Goal: Consume media (video, audio): Consume media (video, audio)

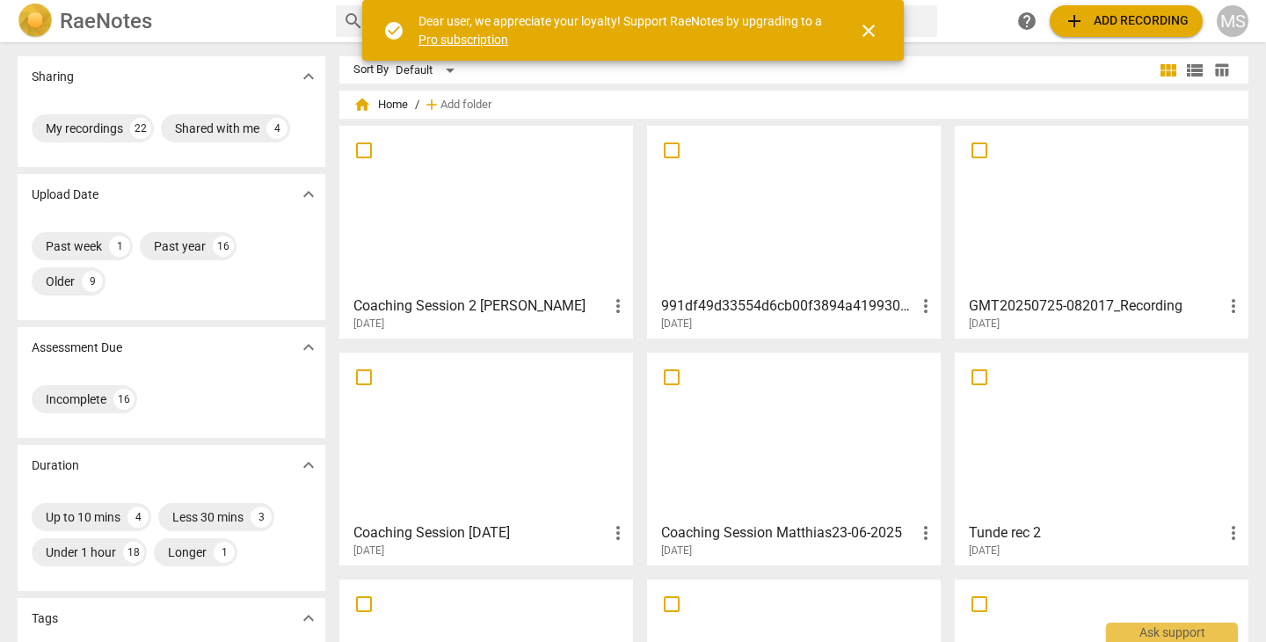
click at [537, 218] on div at bounding box center [486, 210] width 281 height 156
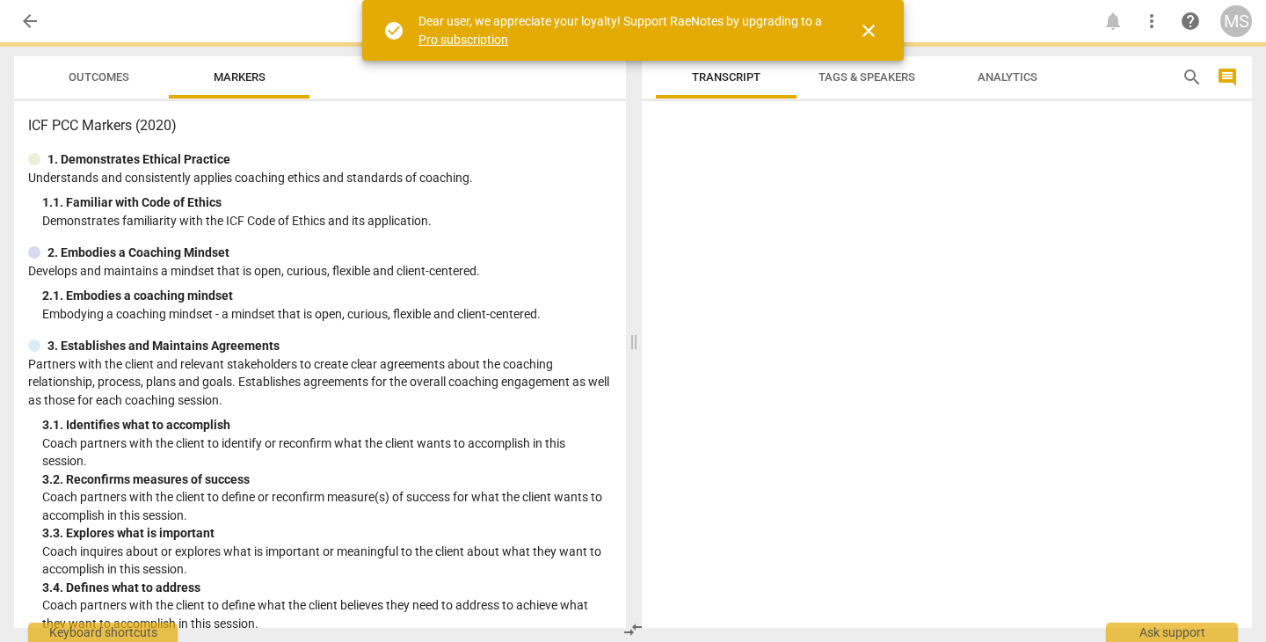
click at [537, 0] on html "arrow_back notifications more_vert help MS Outcomes Markers ICF PCC Markers (20…" at bounding box center [633, 0] width 1266 height 0
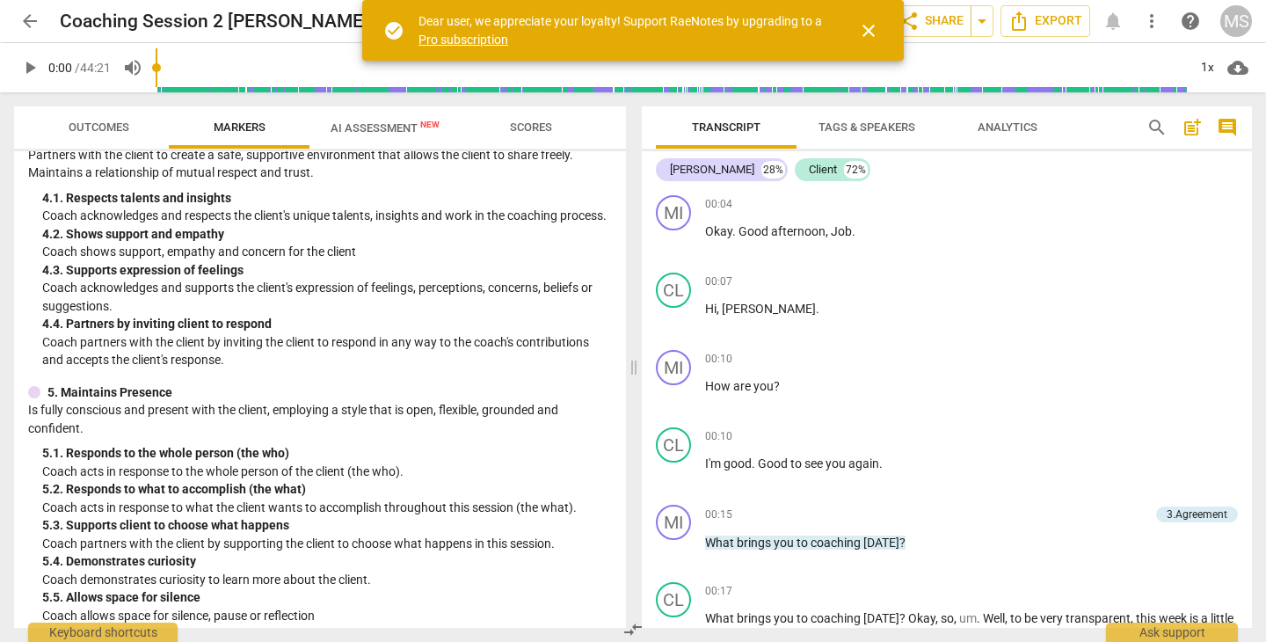
scroll to position [575, 0]
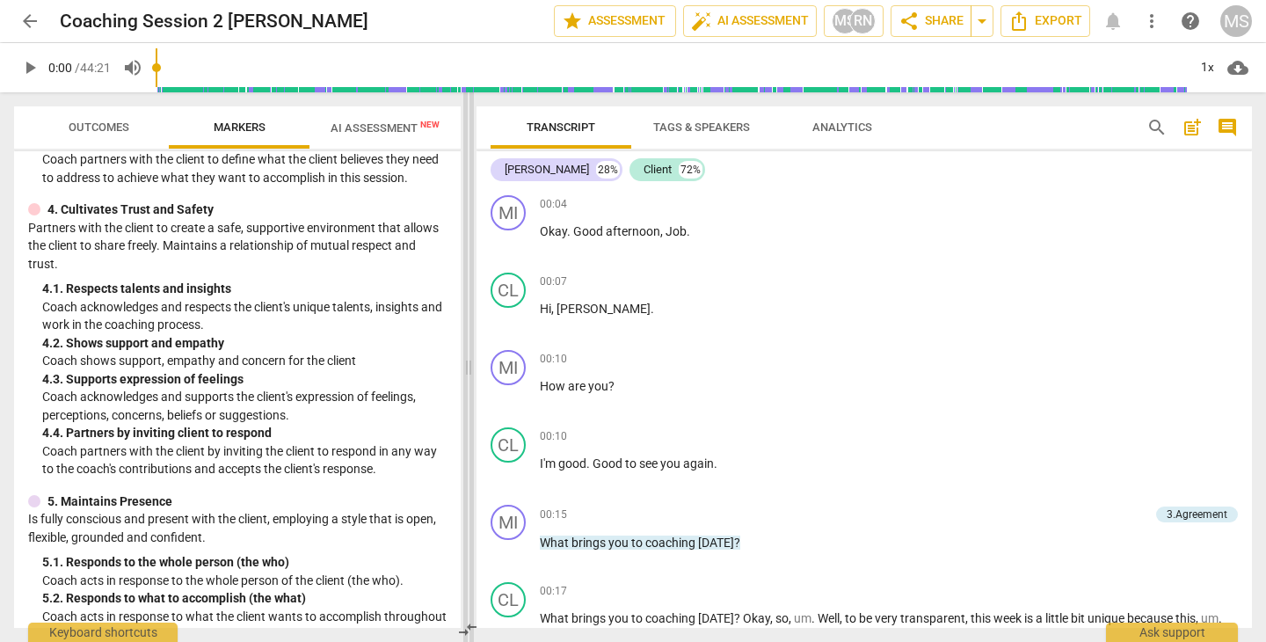
drag, startPoint x: 632, startPoint y: 368, endPoint x: 467, endPoint y: 368, distance: 165.3
click at [467, 368] on span at bounding box center [468, 367] width 11 height 550
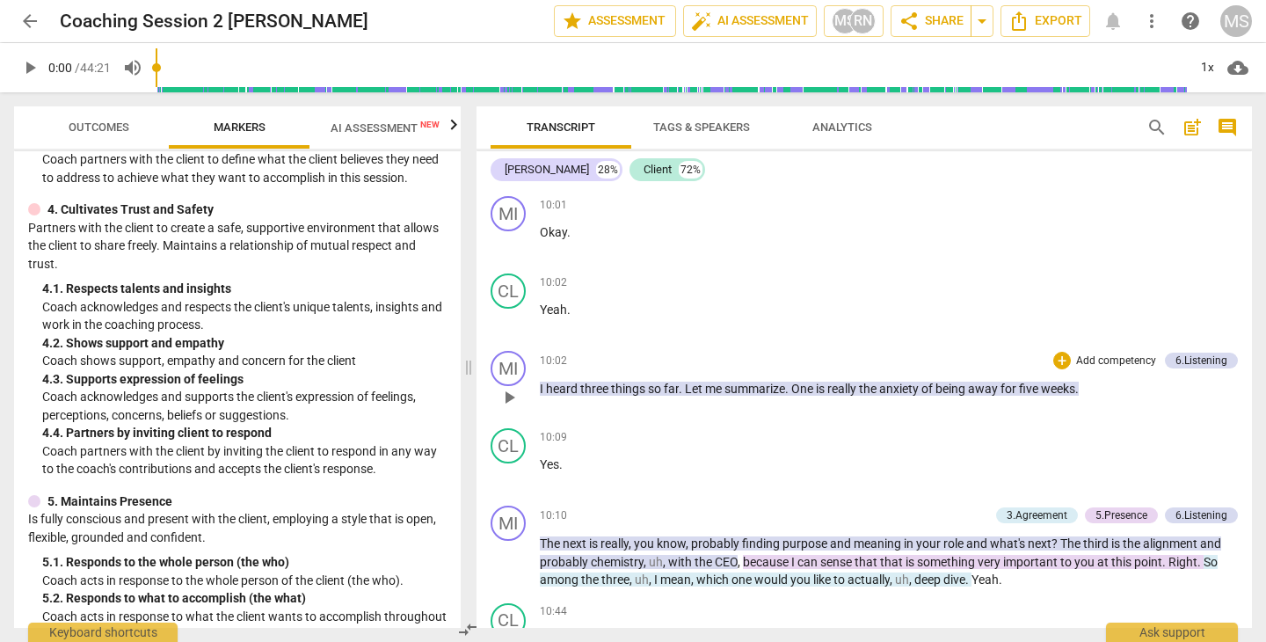
scroll to position [4222, 0]
click at [504, 389] on span "play_arrow" at bounding box center [509, 399] width 21 height 21
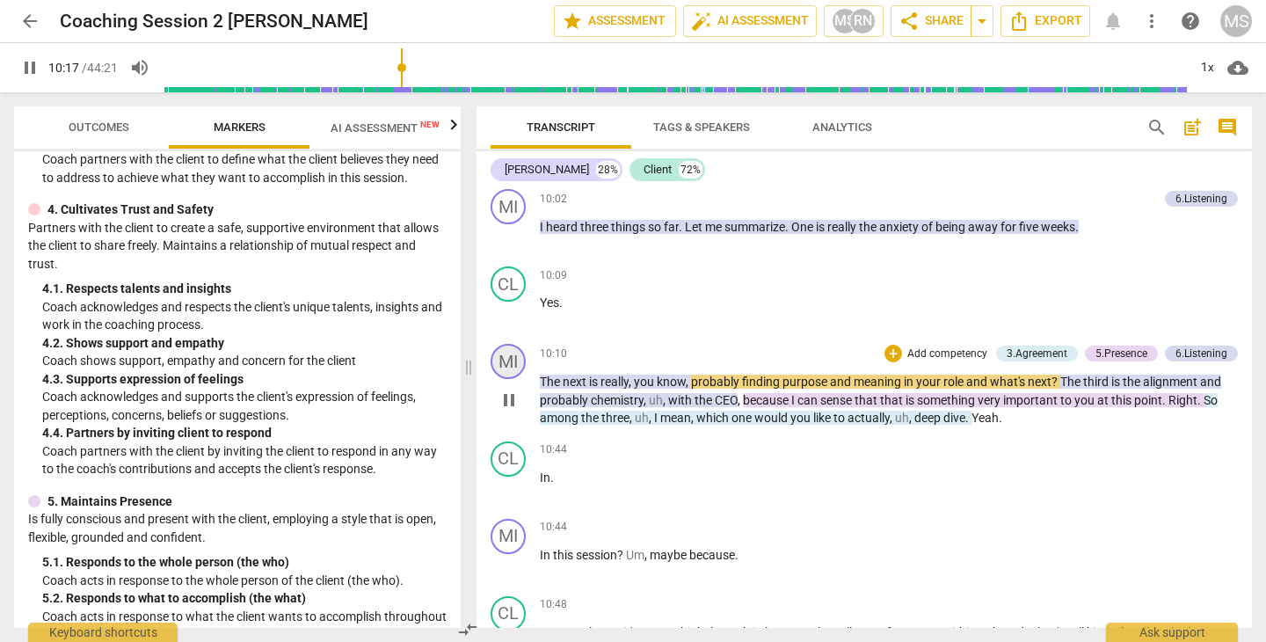
scroll to position [4393, 0]
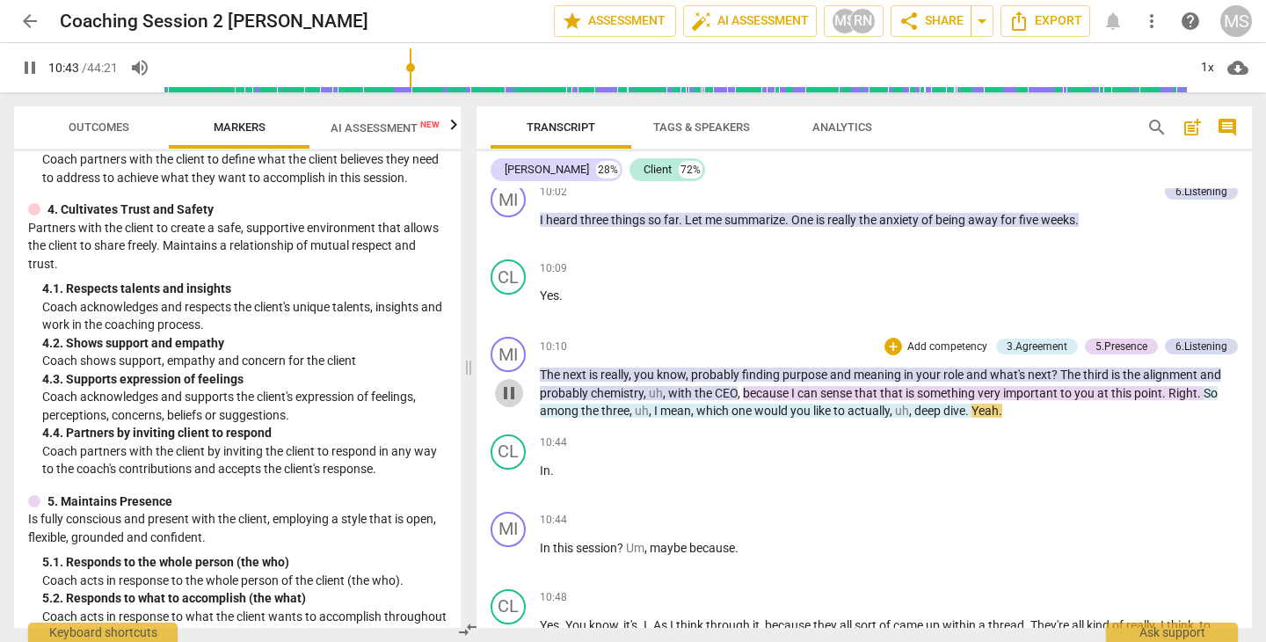
click at [507, 386] on span "pause" at bounding box center [509, 393] width 21 height 21
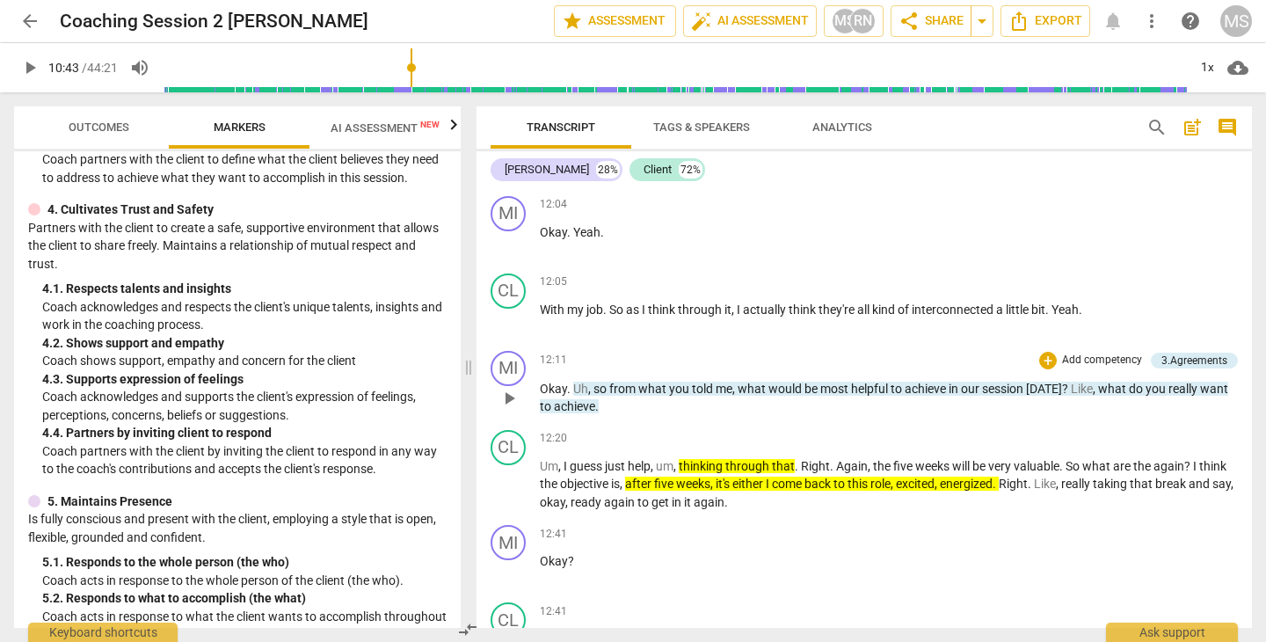
scroll to position [5128, 0]
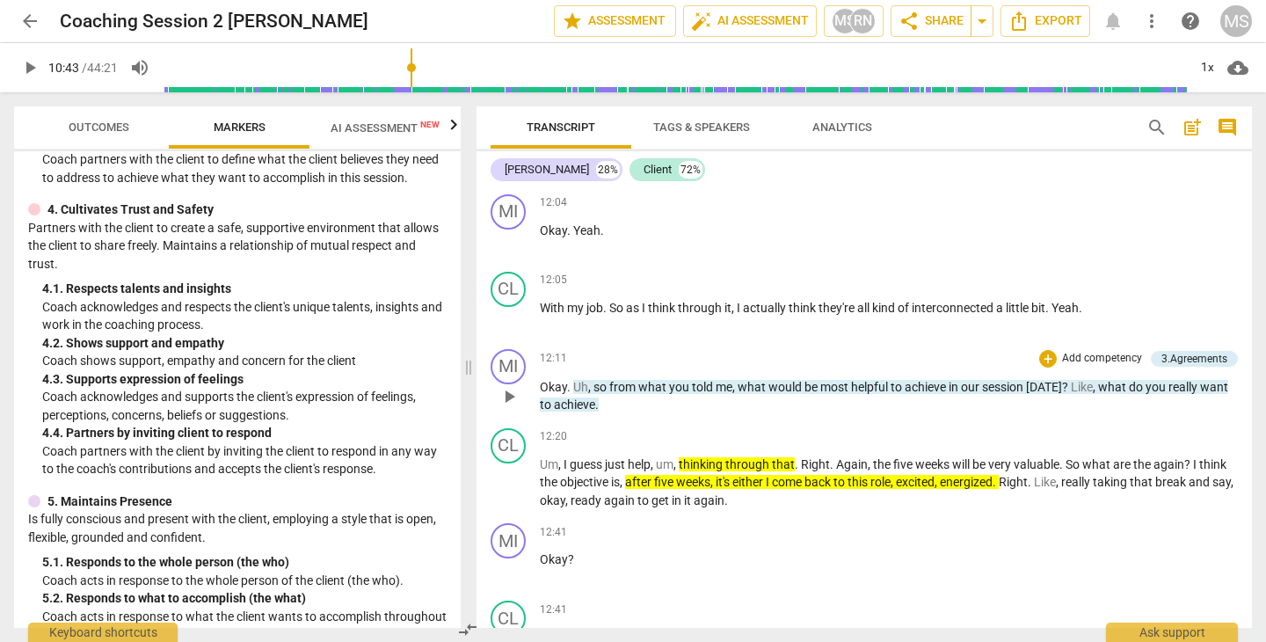
click at [513, 386] on span "play_arrow" at bounding box center [509, 396] width 21 height 21
click at [513, 386] on span "pause" at bounding box center [509, 396] width 21 height 21
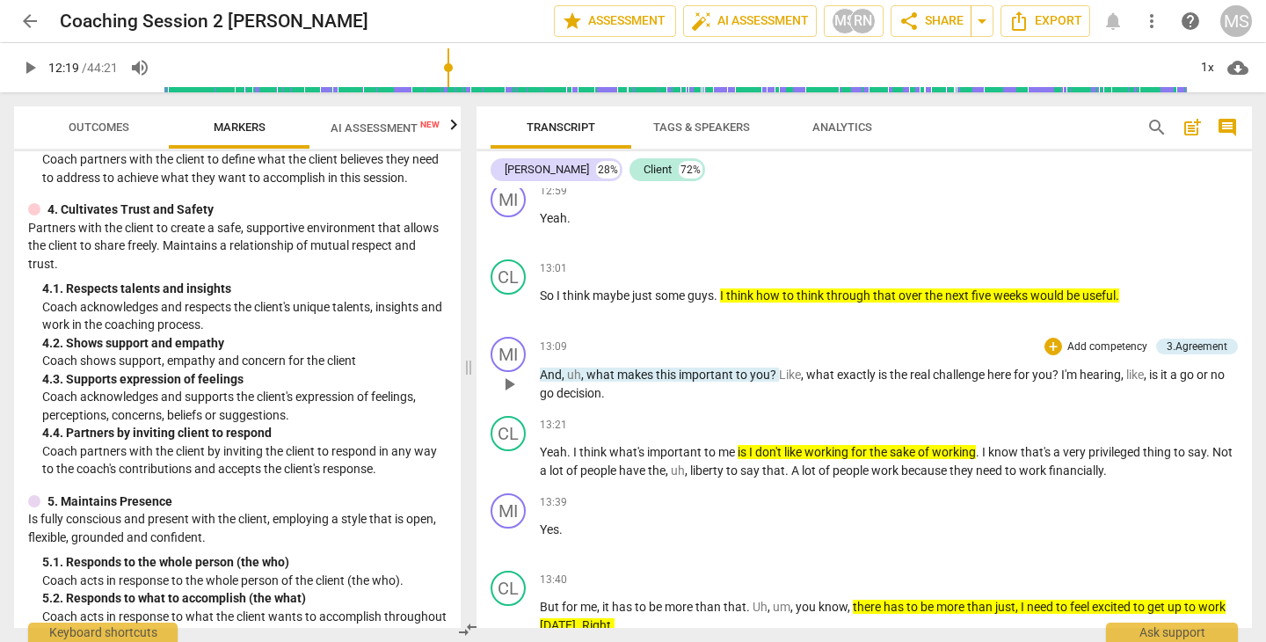
scroll to position [5633, 0]
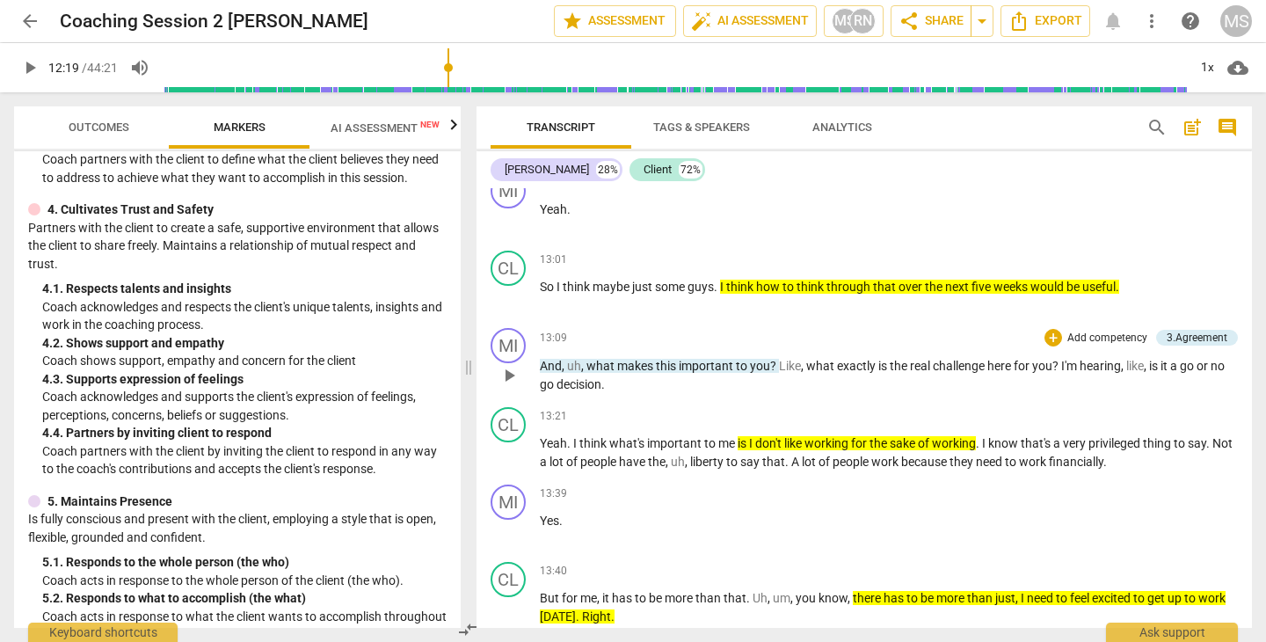
click at [504, 365] on span "play_arrow" at bounding box center [509, 375] width 21 height 21
click at [507, 365] on span "pause" at bounding box center [509, 375] width 21 height 21
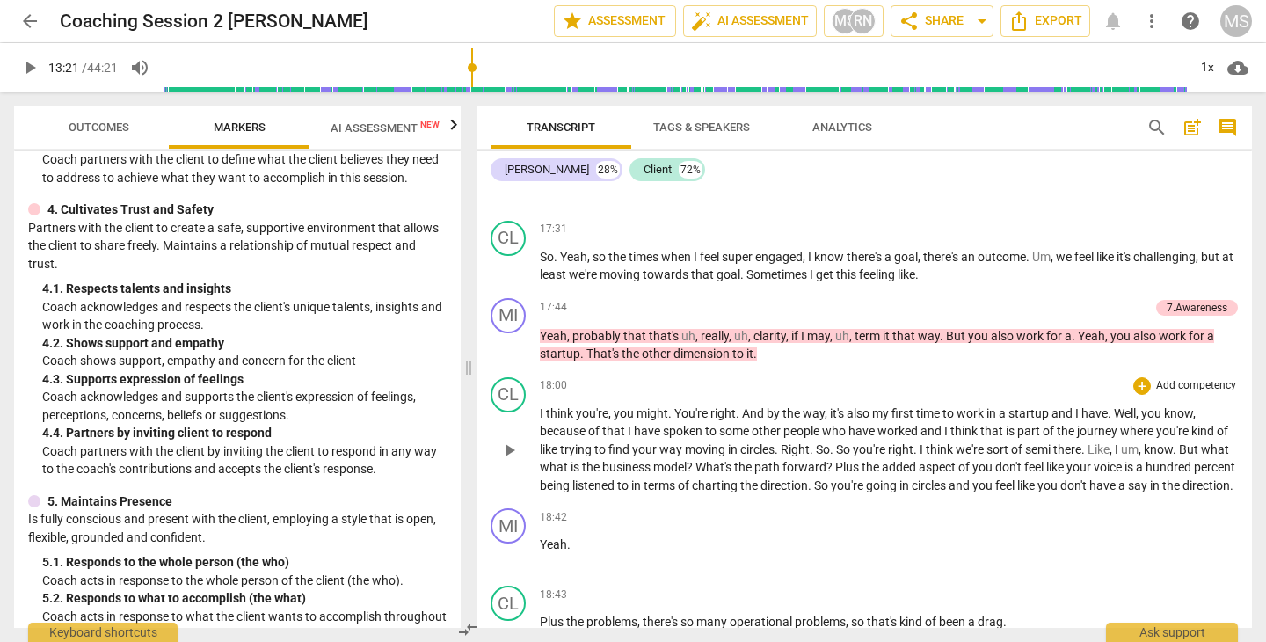
scroll to position [7686, 0]
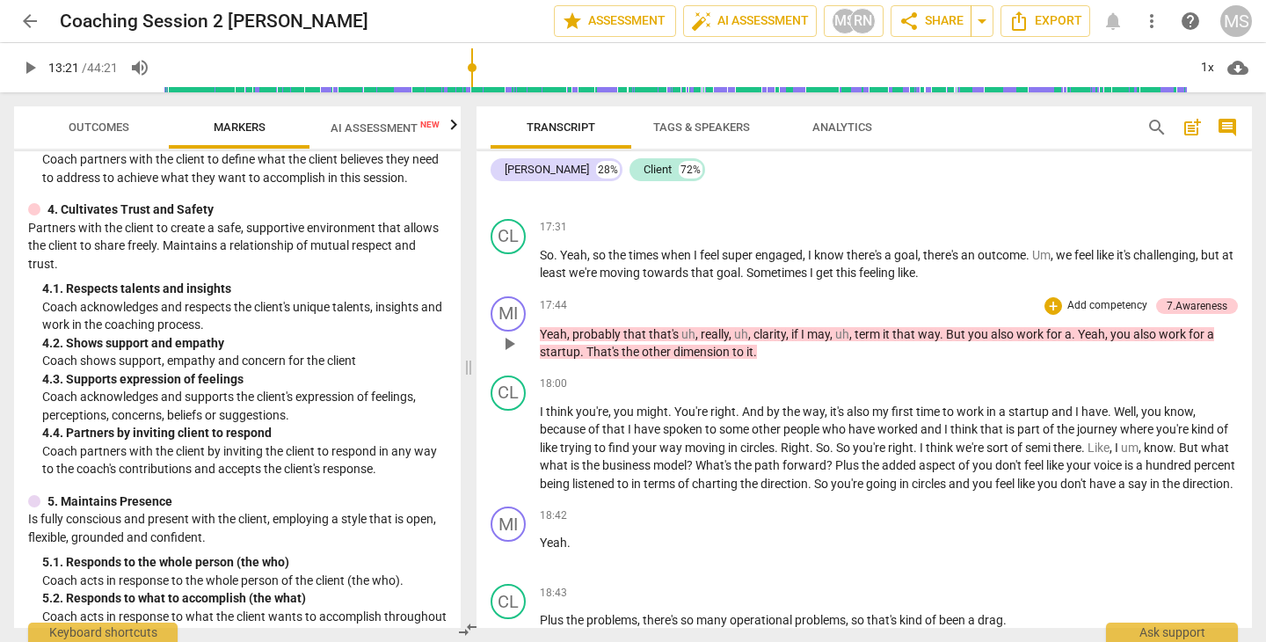
click at [513, 336] on span "play_arrow" at bounding box center [509, 343] width 21 height 21
click at [507, 337] on span "pause" at bounding box center [509, 343] width 21 height 21
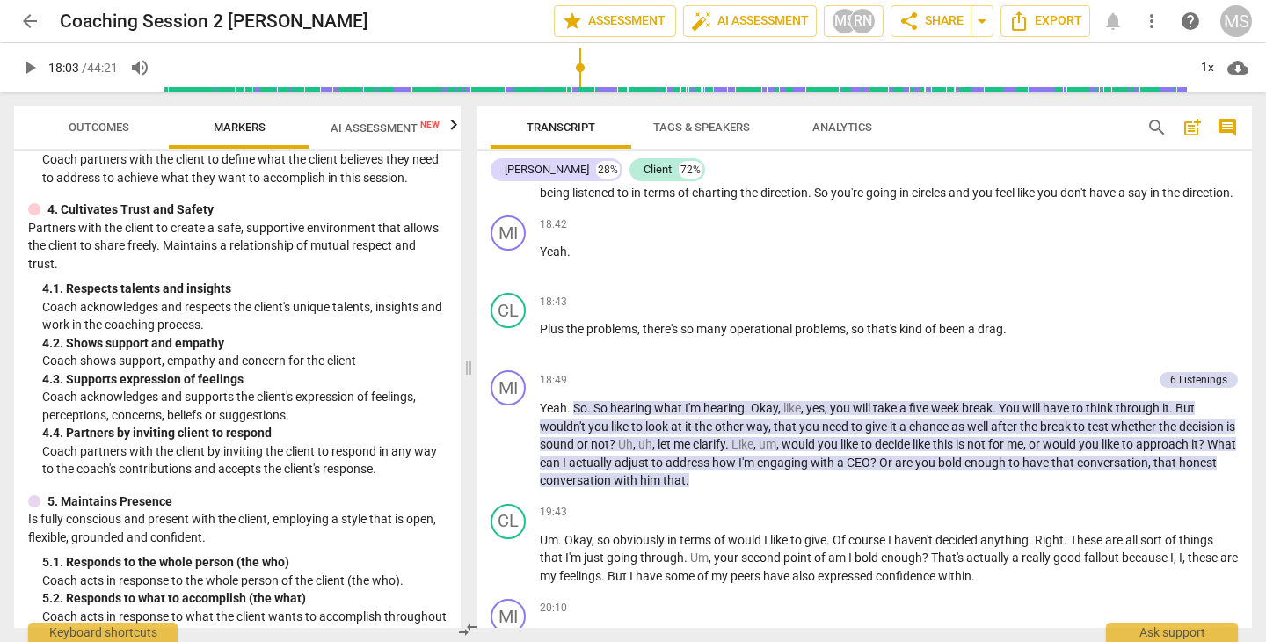
scroll to position [8000, 0]
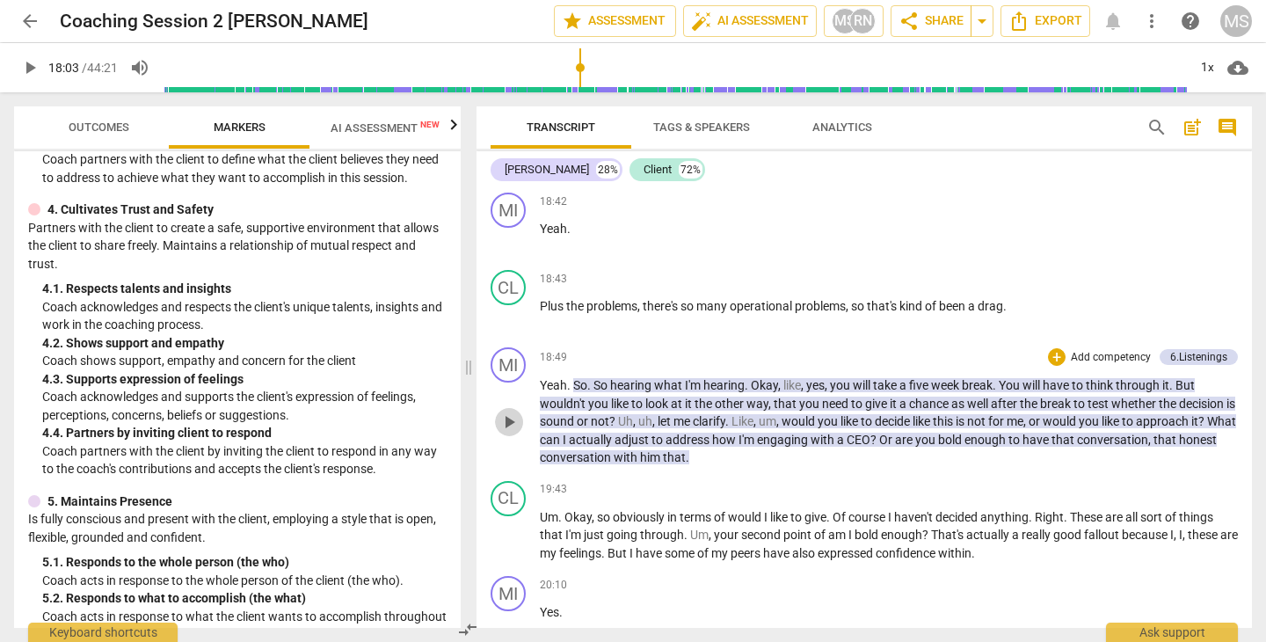
click at [507, 429] on span "play_arrow" at bounding box center [509, 422] width 21 height 21
click at [507, 429] on span "pause" at bounding box center [509, 422] width 21 height 21
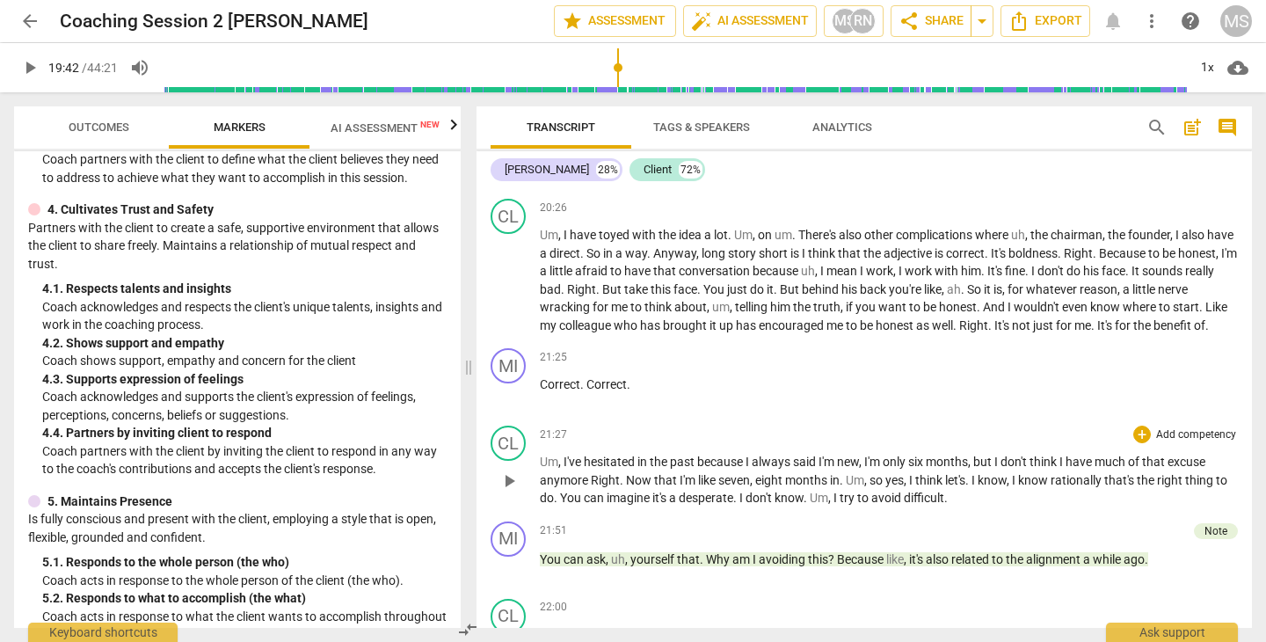
scroll to position [8906, 0]
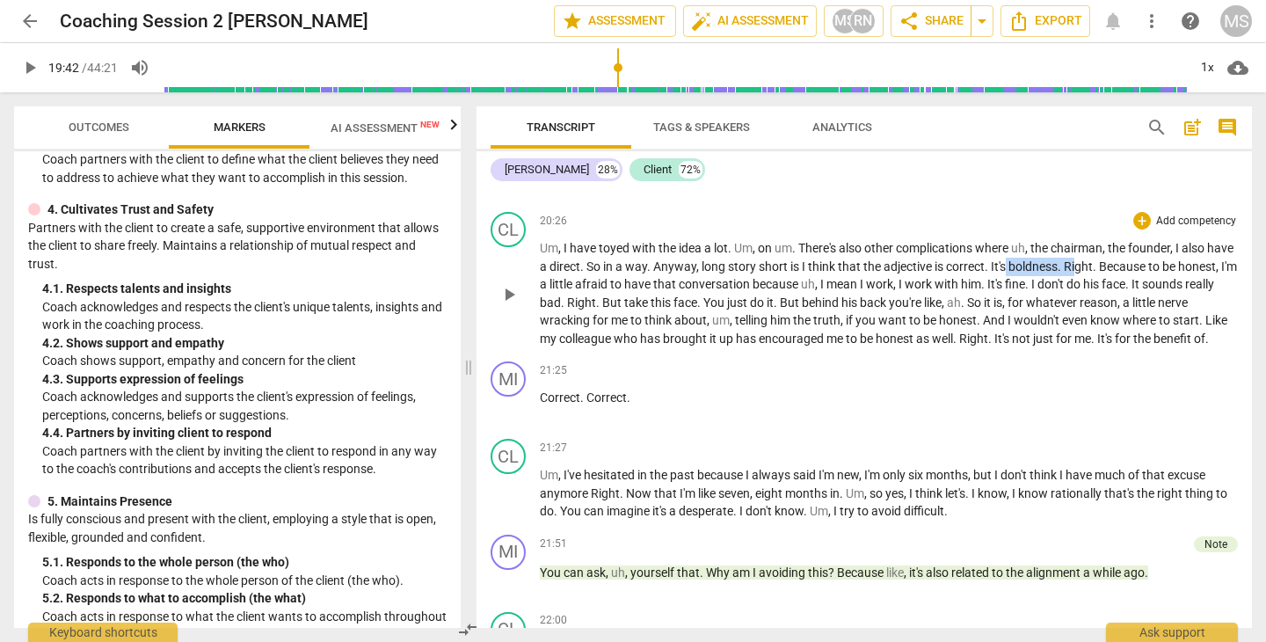
drag, startPoint x: 1039, startPoint y: 275, endPoint x: 1111, endPoint y: 276, distance: 72.1
click at [1111, 276] on p "Um , I have toyed with the idea a lot . Um , on um . There's also other complic…" at bounding box center [889, 293] width 698 height 108
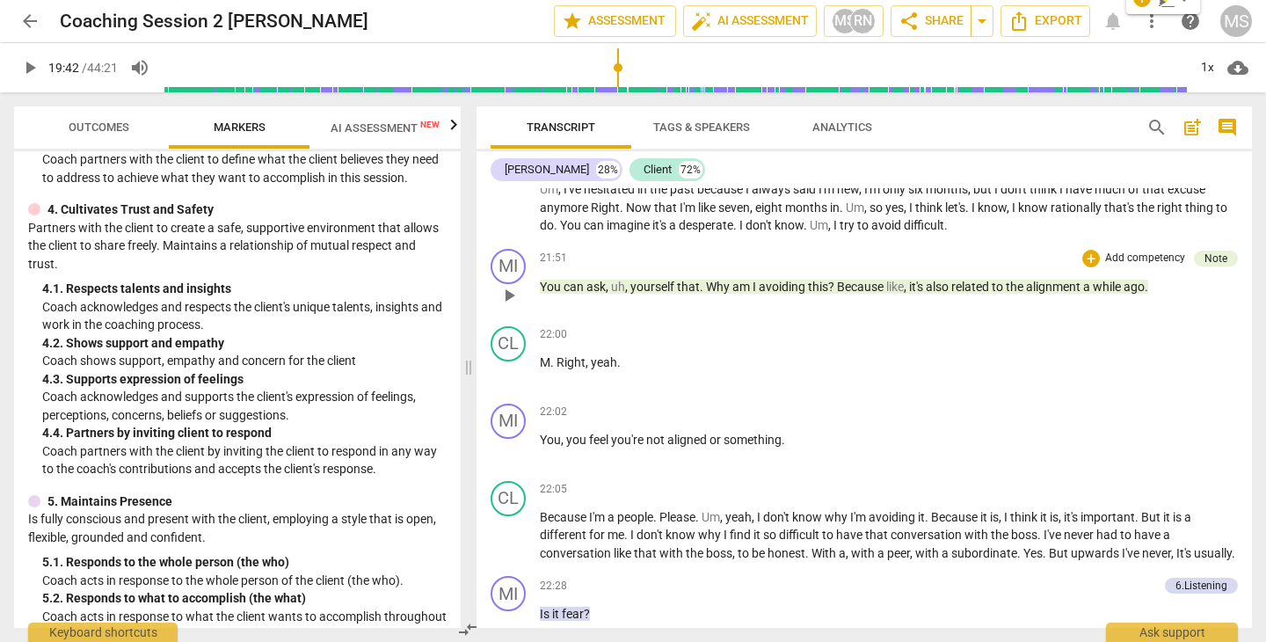
scroll to position [9196, 0]
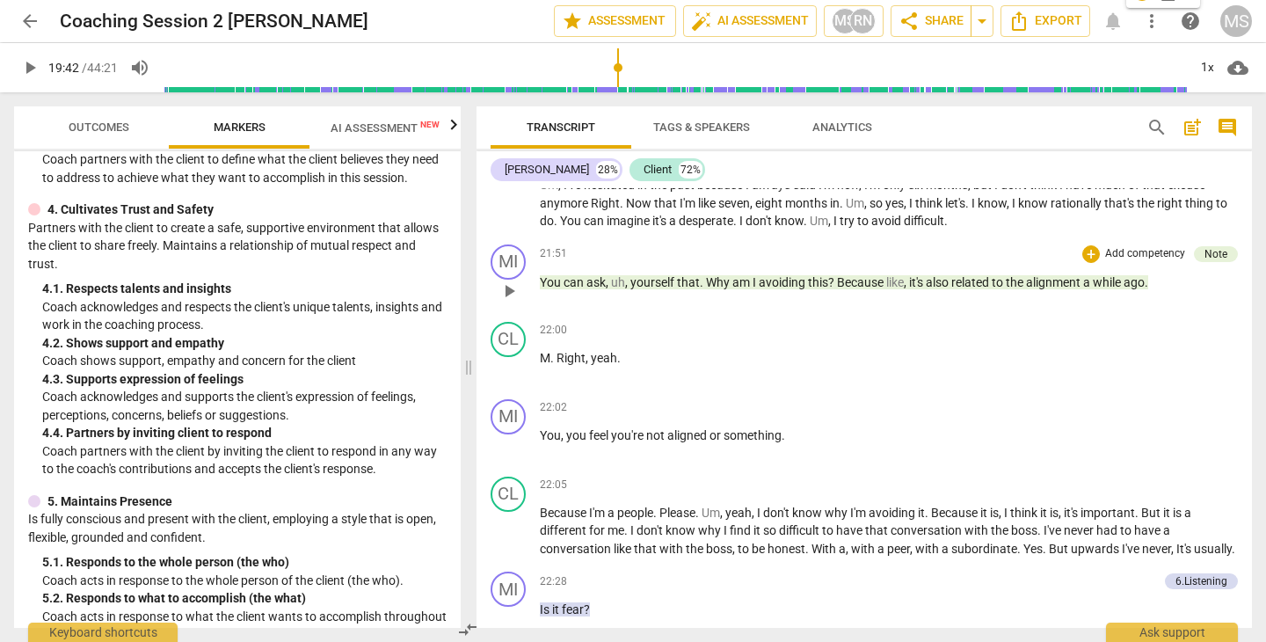
click at [511, 302] on span "play_arrow" at bounding box center [509, 291] width 21 height 21
click at [511, 302] on span "pause" at bounding box center [509, 291] width 21 height 21
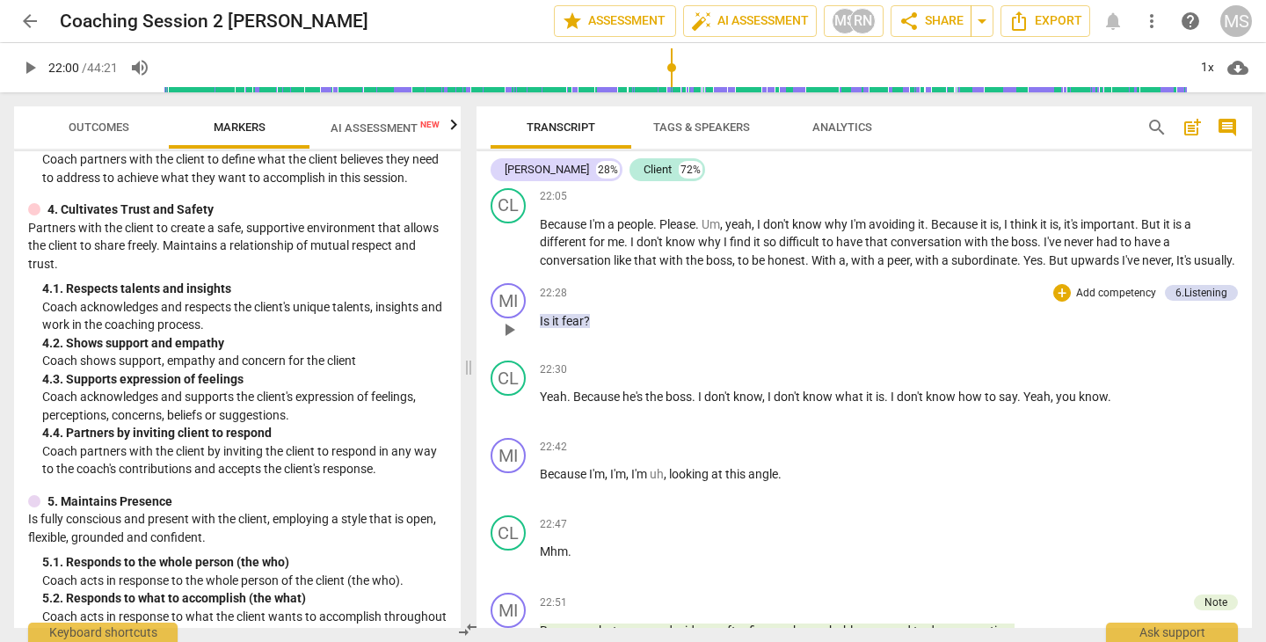
scroll to position [9489, 0]
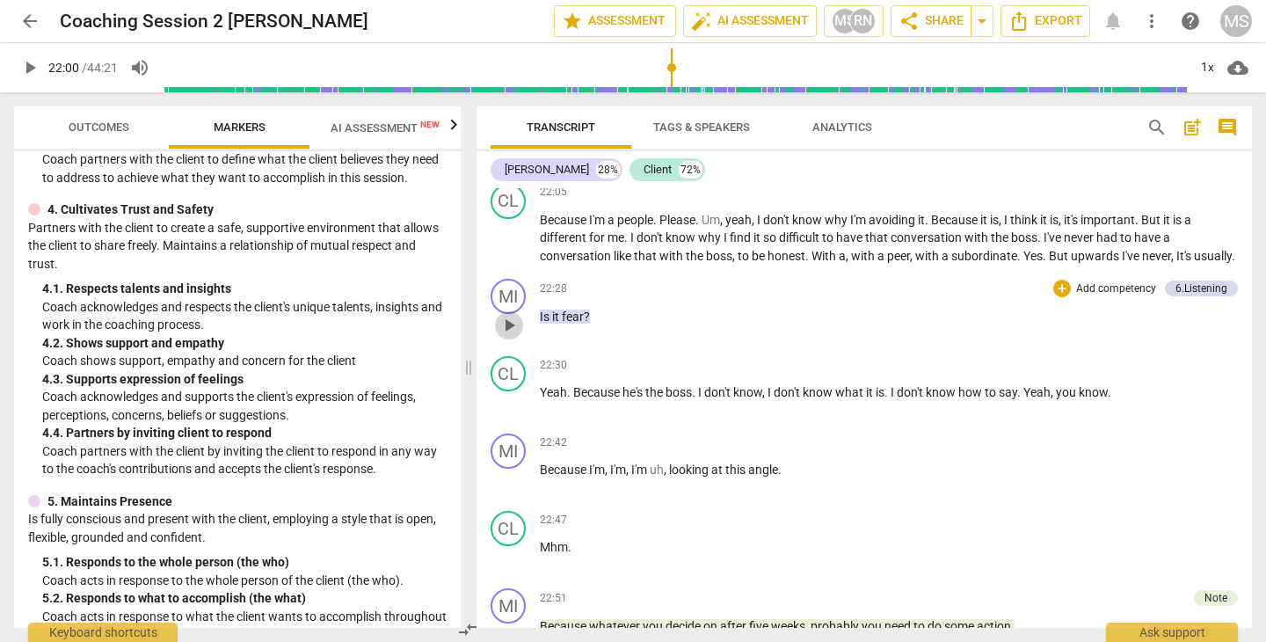
click at [508, 336] on span "play_arrow" at bounding box center [509, 325] width 21 height 21
click at [508, 336] on span "pause" at bounding box center [509, 325] width 21 height 21
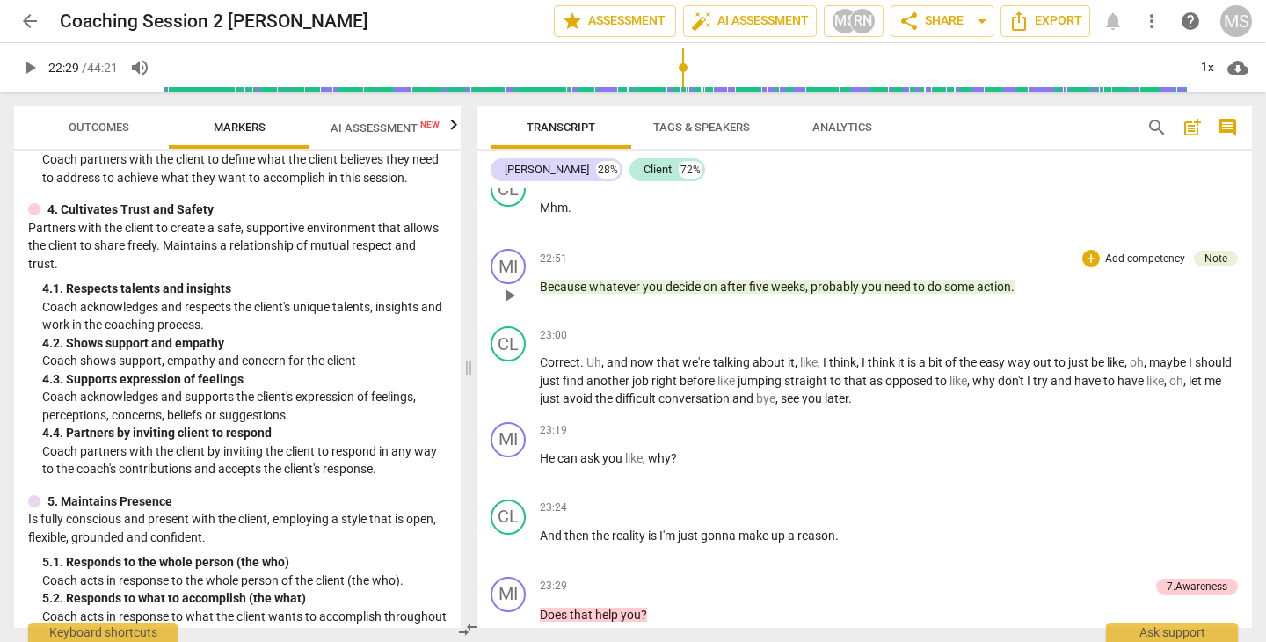
scroll to position [9832, 0]
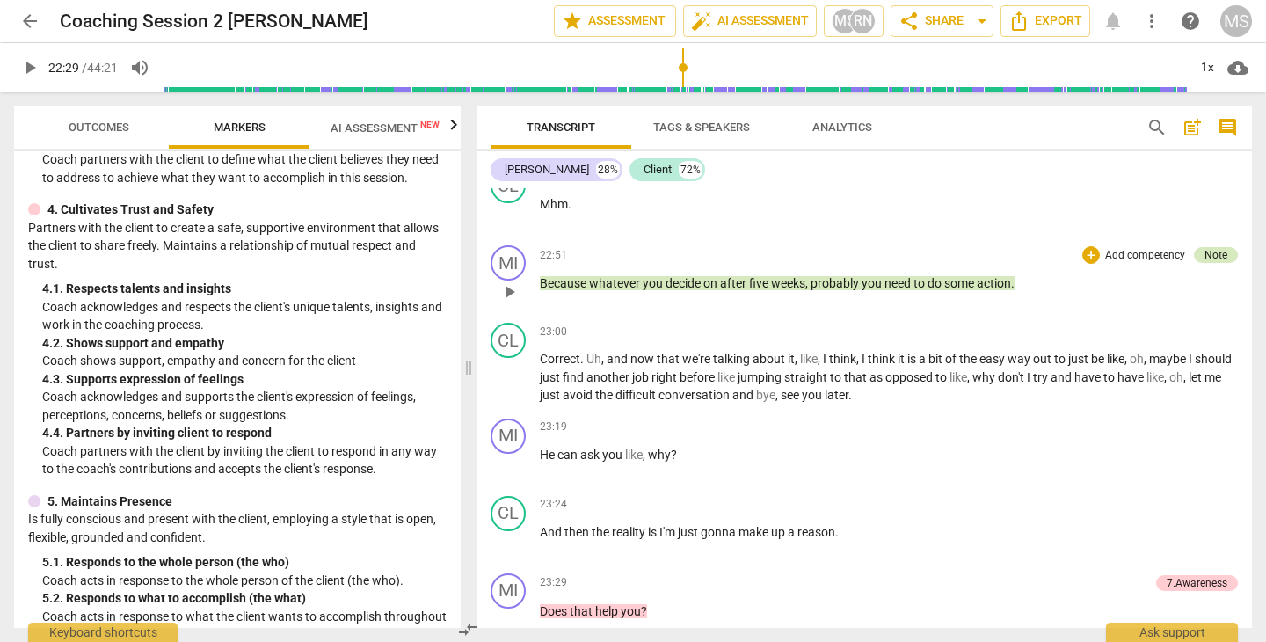
click at [1208, 263] on div "Note" at bounding box center [1216, 255] width 23 height 16
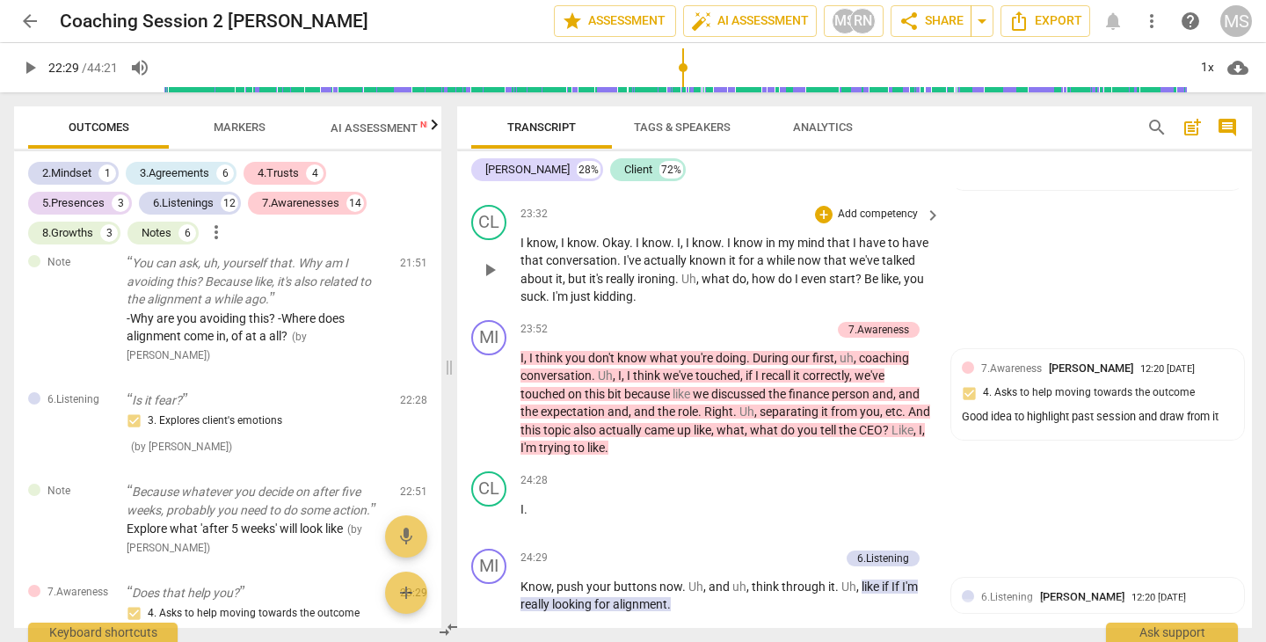
scroll to position [11836, 0]
click at [492, 392] on span "play_arrow" at bounding box center [489, 402] width 21 height 21
click at [492, 392] on span "pause" at bounding box center [489, 402] width 21 height 21
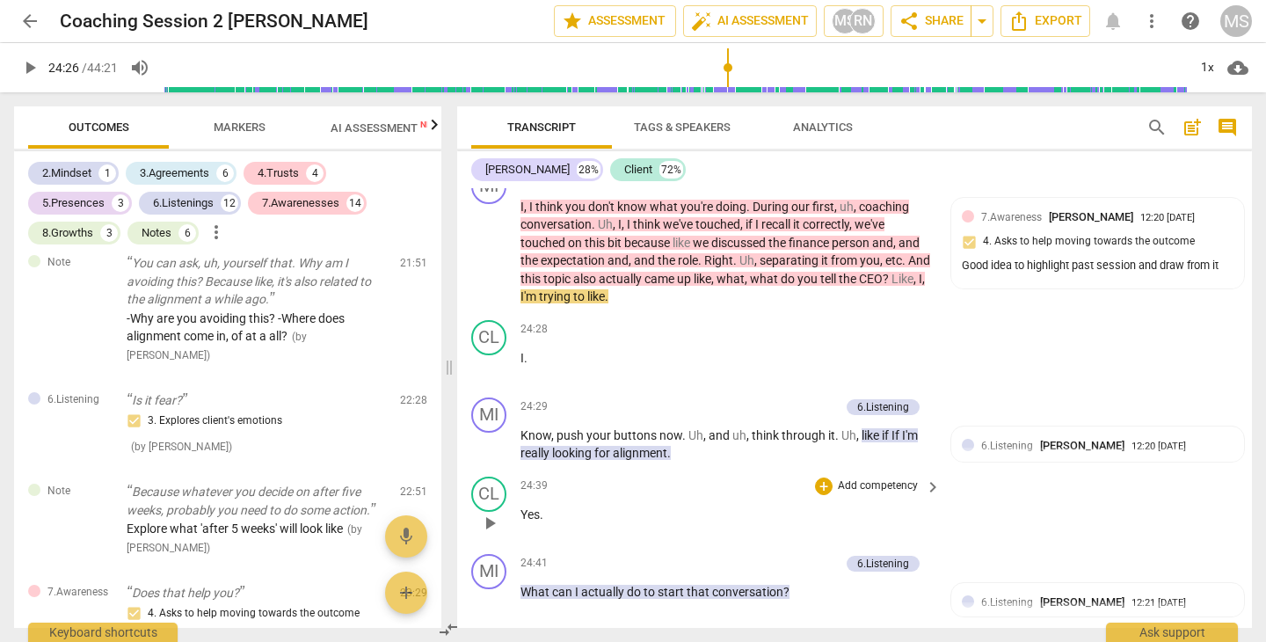
scroll to position [11994, 0]
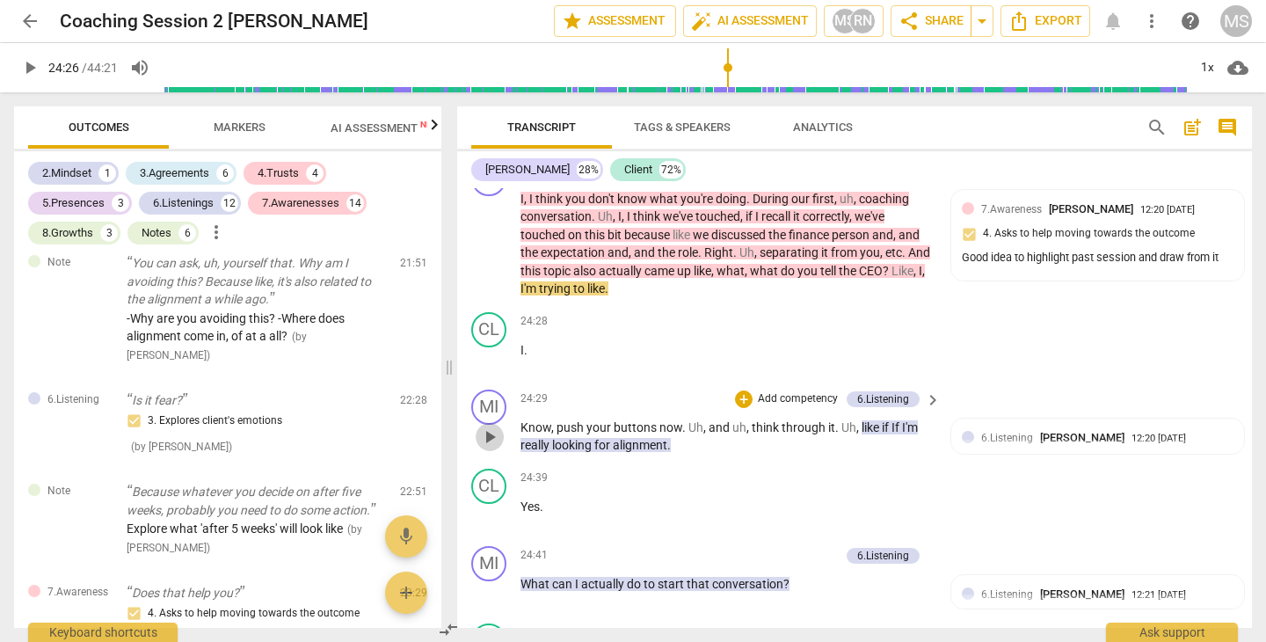
click at [494, 427] on span "play_arrow" at bounding box center [489, 437] width 21 height 21
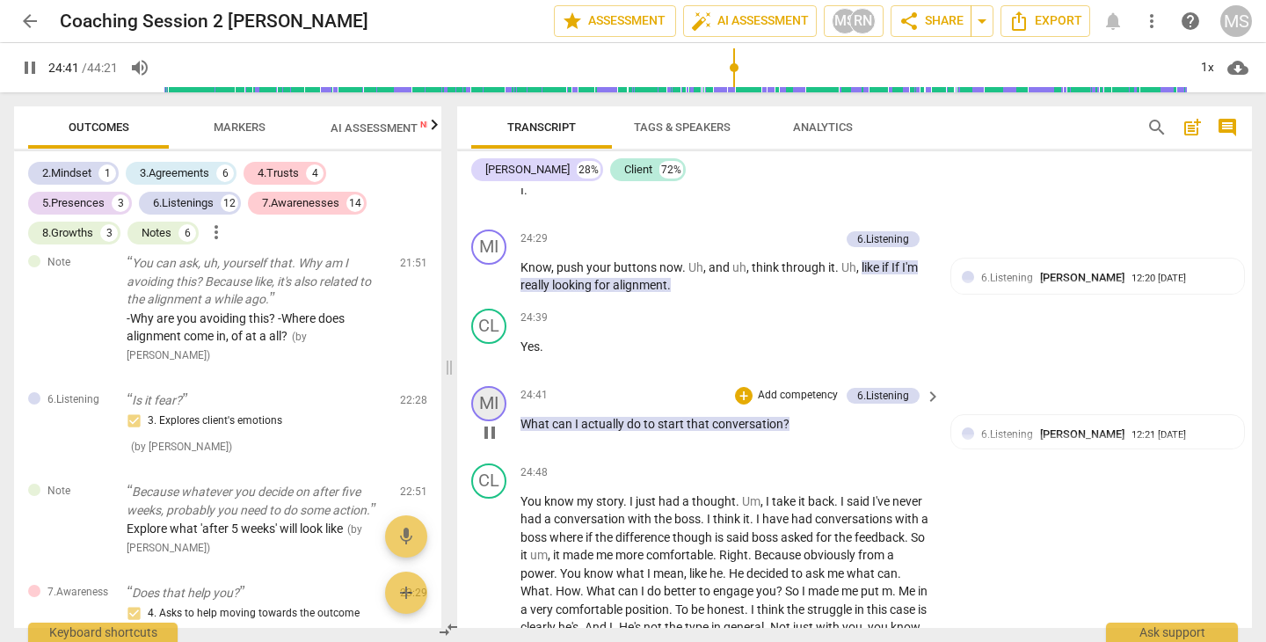
scroll to position [12164, 0]
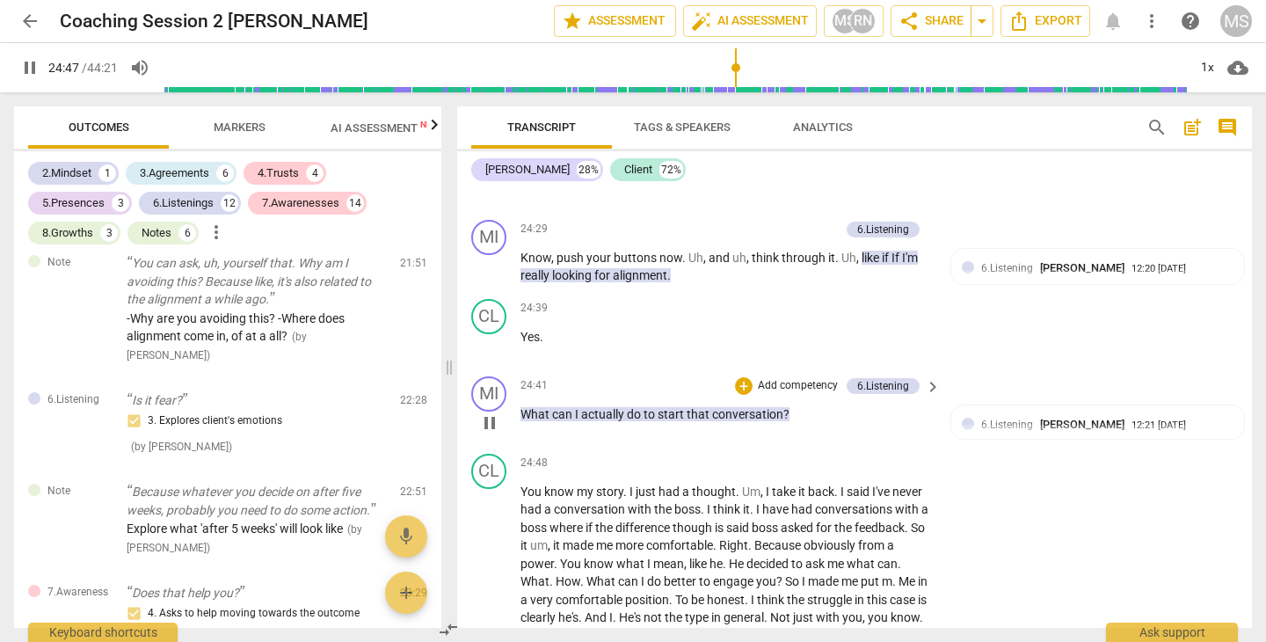
click at [491, 412] on span "pause" at bounding box center [489, 422] width 21 height 21
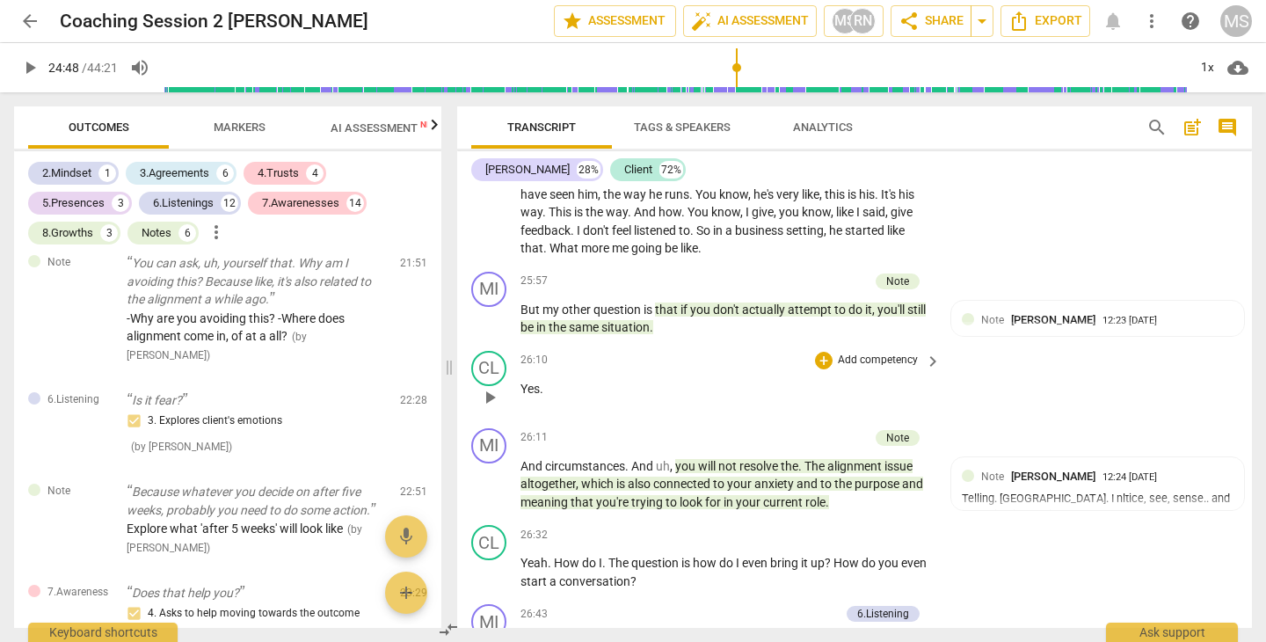
scroll to position [12643, 0]
click at [493, 307] on span "play_arrow" at bounding box center [489, 317] width 21 height 21
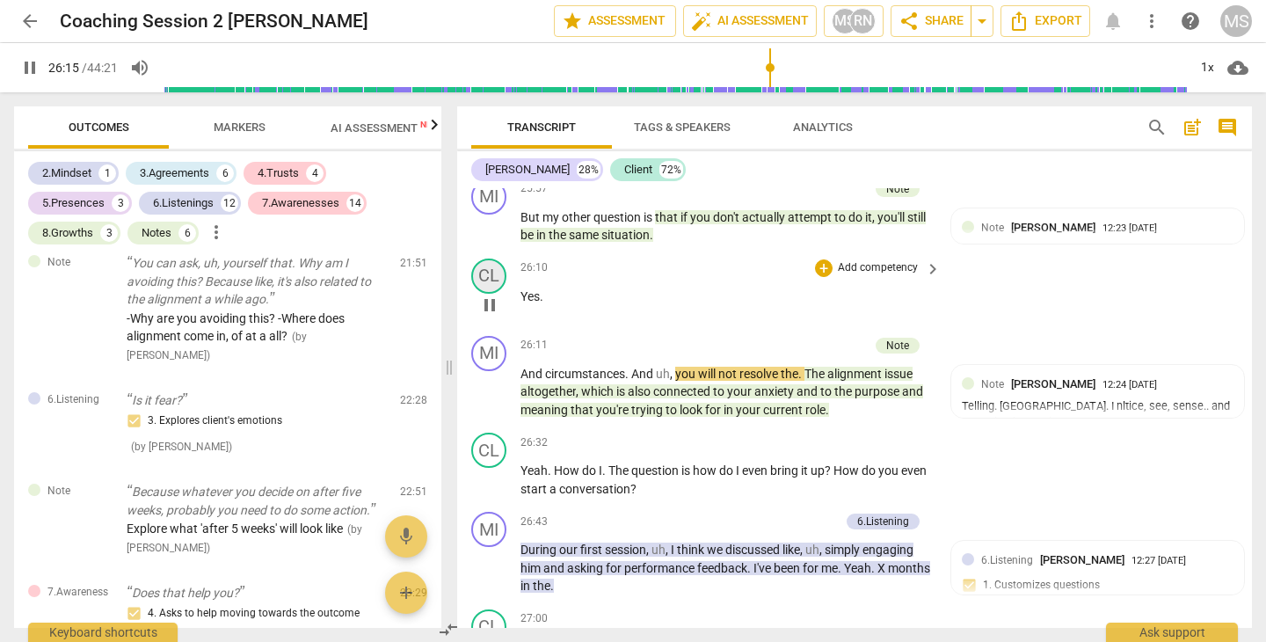
scroll to position [12736, 0]
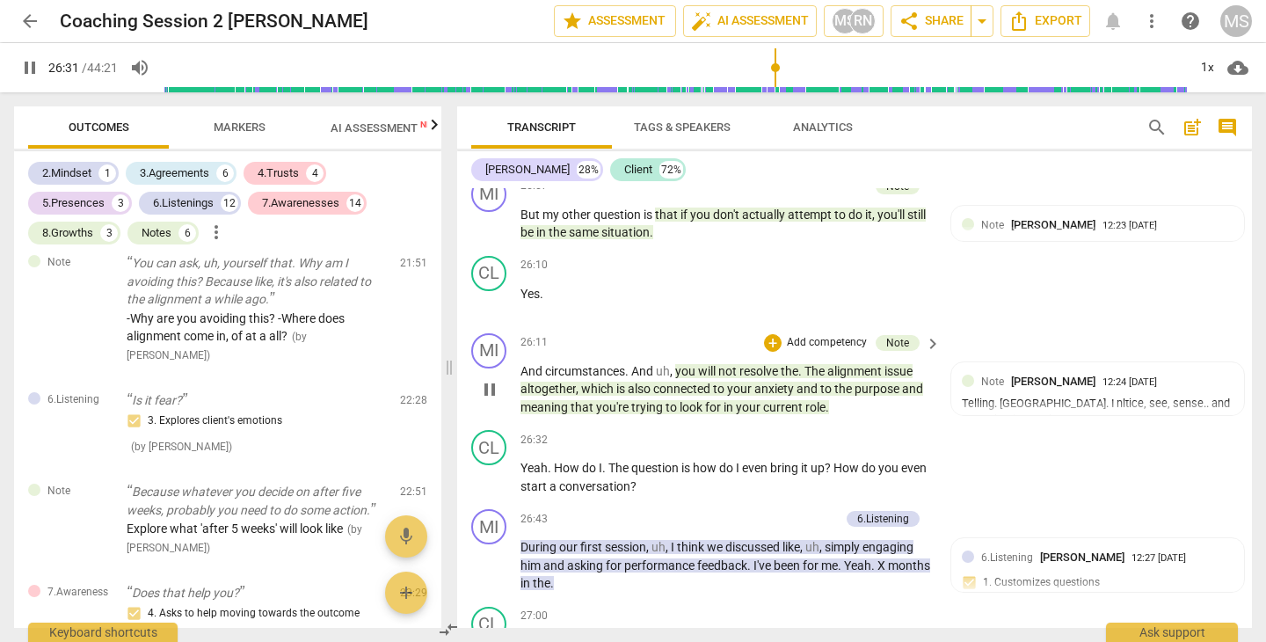
click at [492, 379] on span "pause" at bounding box center [489, 389] width 21 height 21
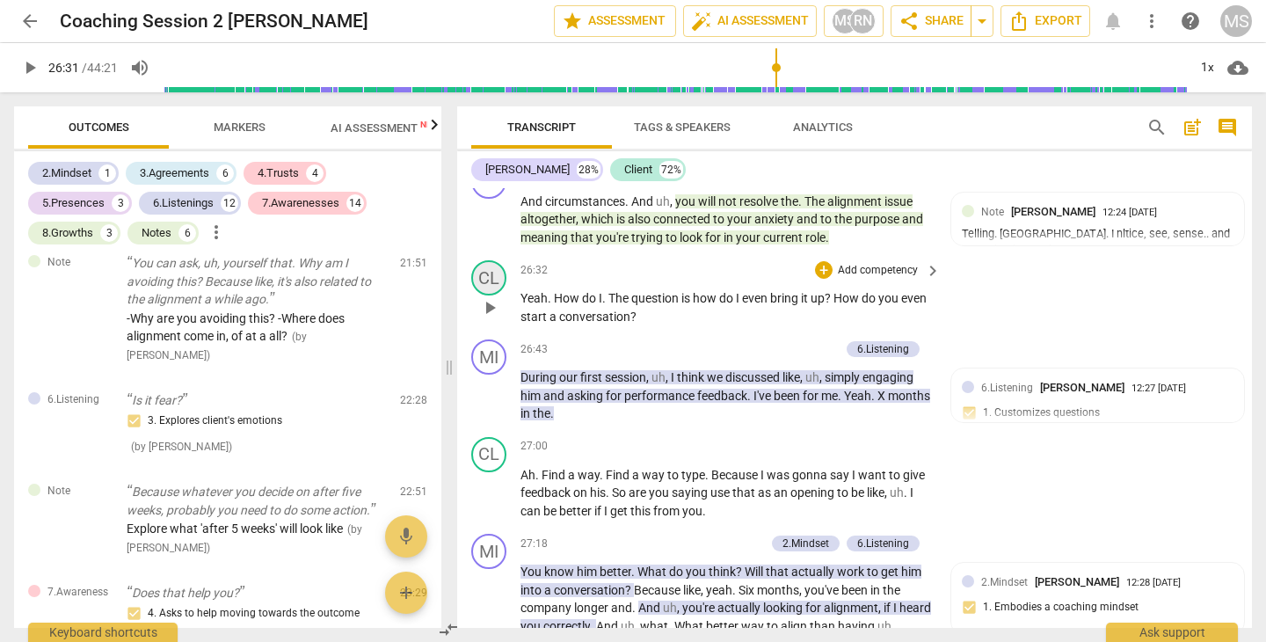
scroll to position [12924, 0]
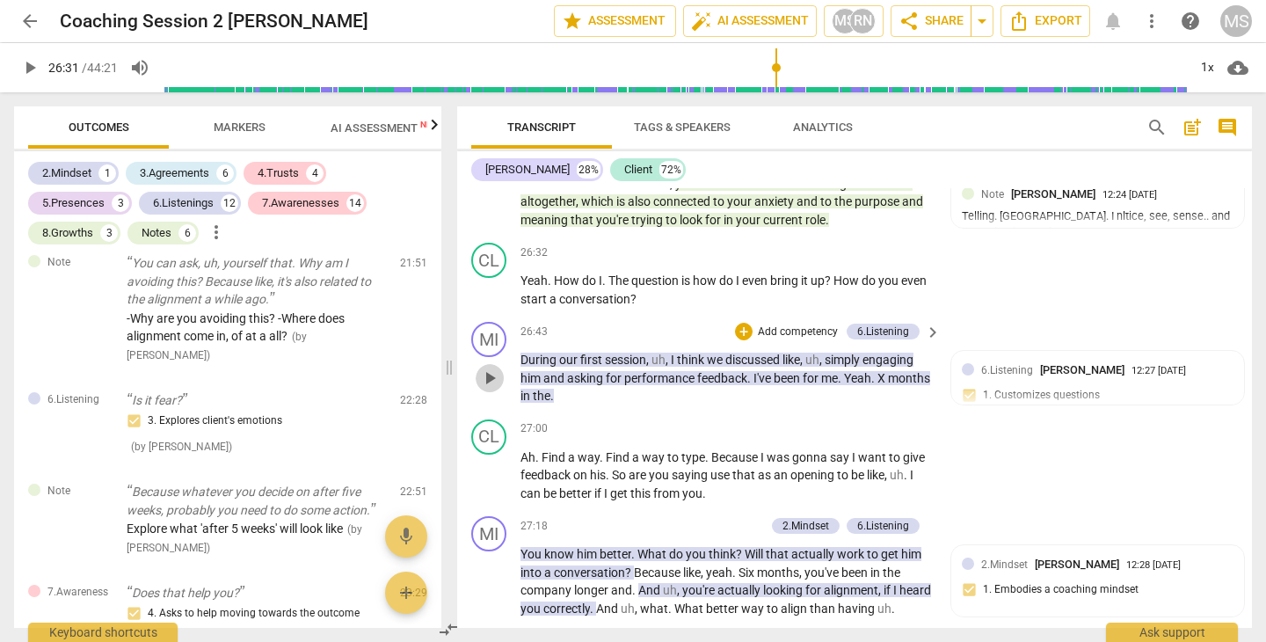
click at [487, 368] on span "play_arrow" at bounding box center [489, 378] width 21 height 21
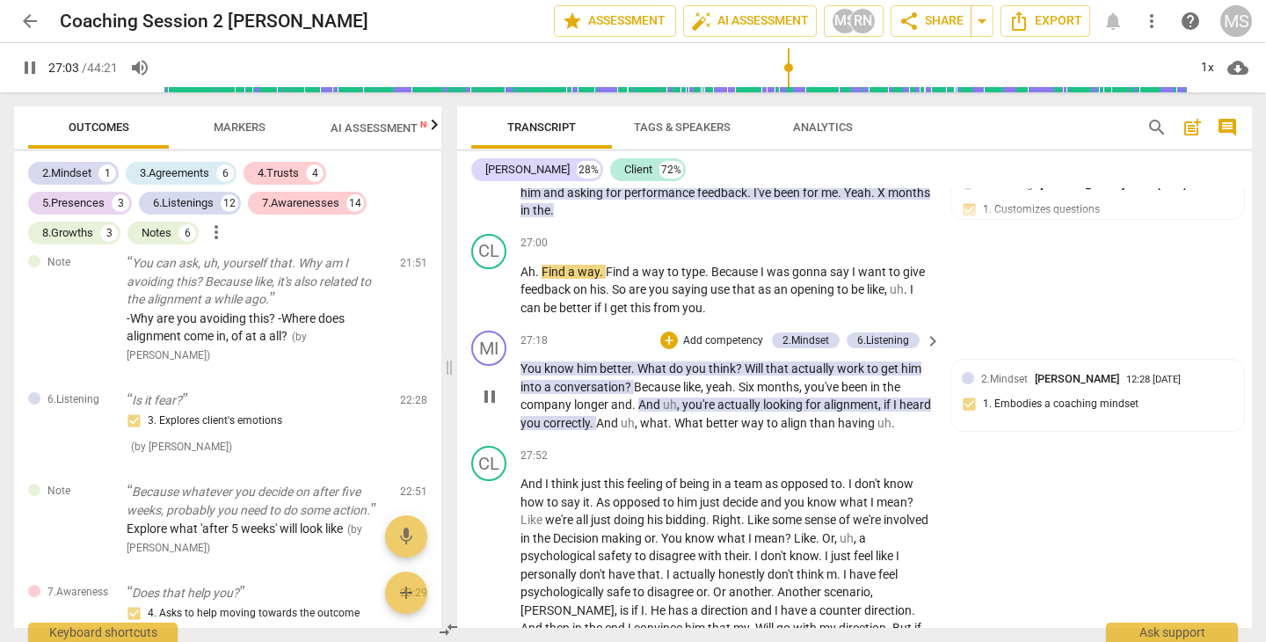
scroll to position [13110, 0]
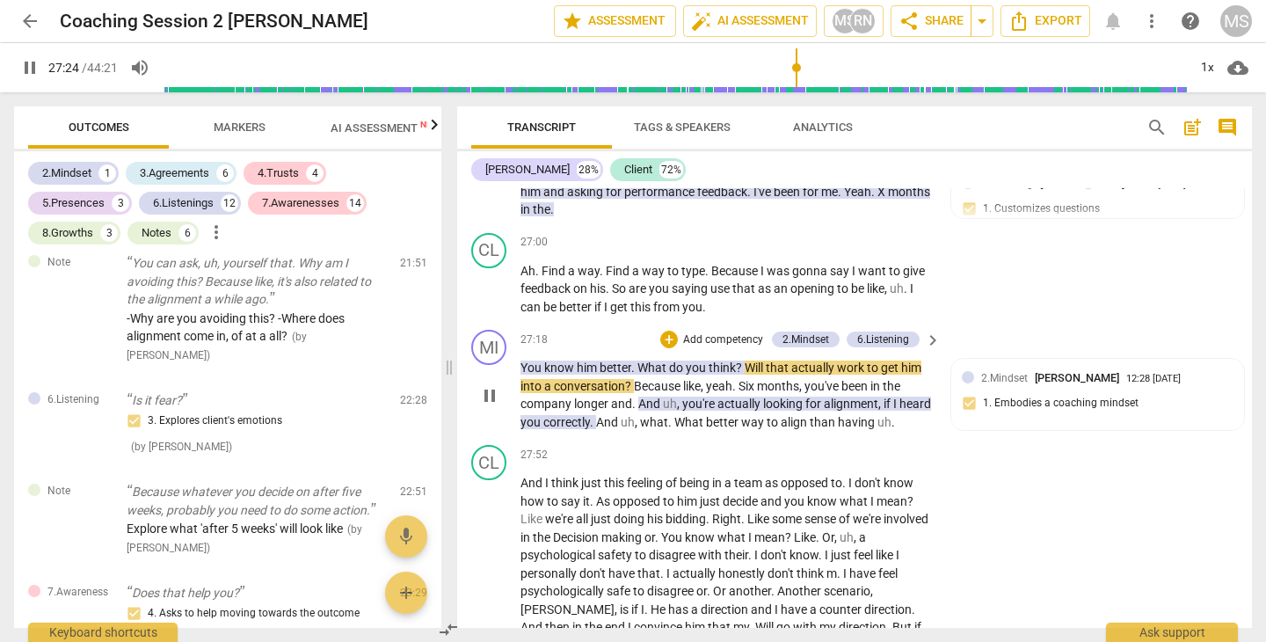
click at [489, 385] on span "pause" at bounding box center [489, 395] width 21 height 21
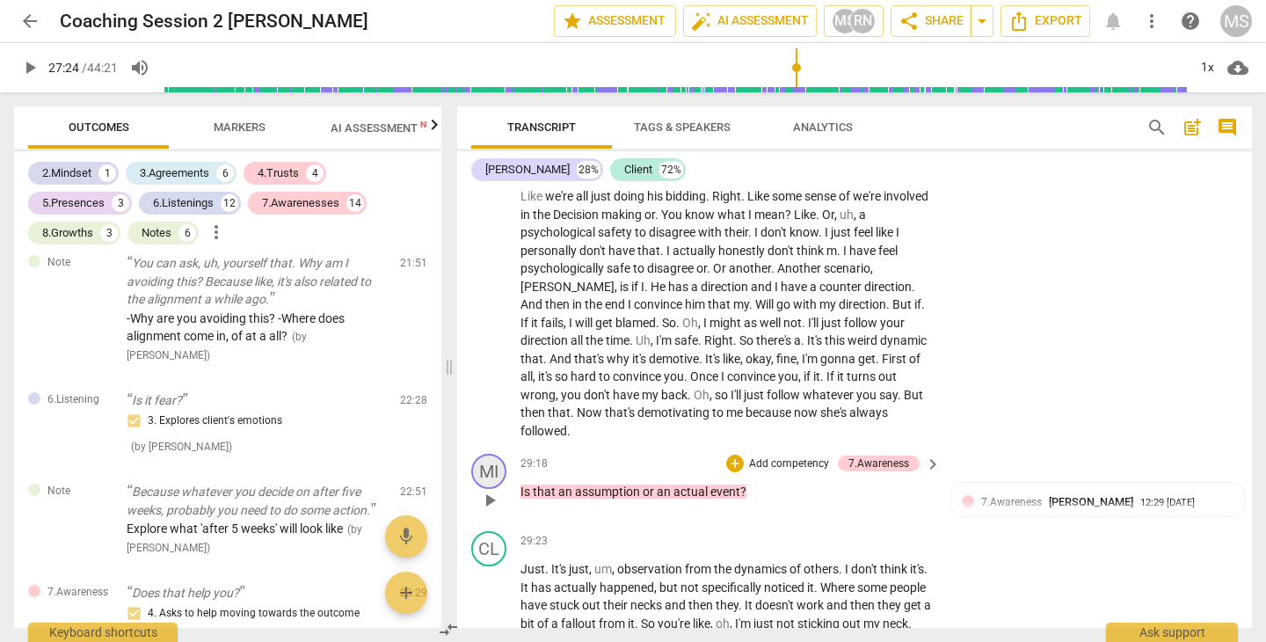
scroll to position [13439, 0]
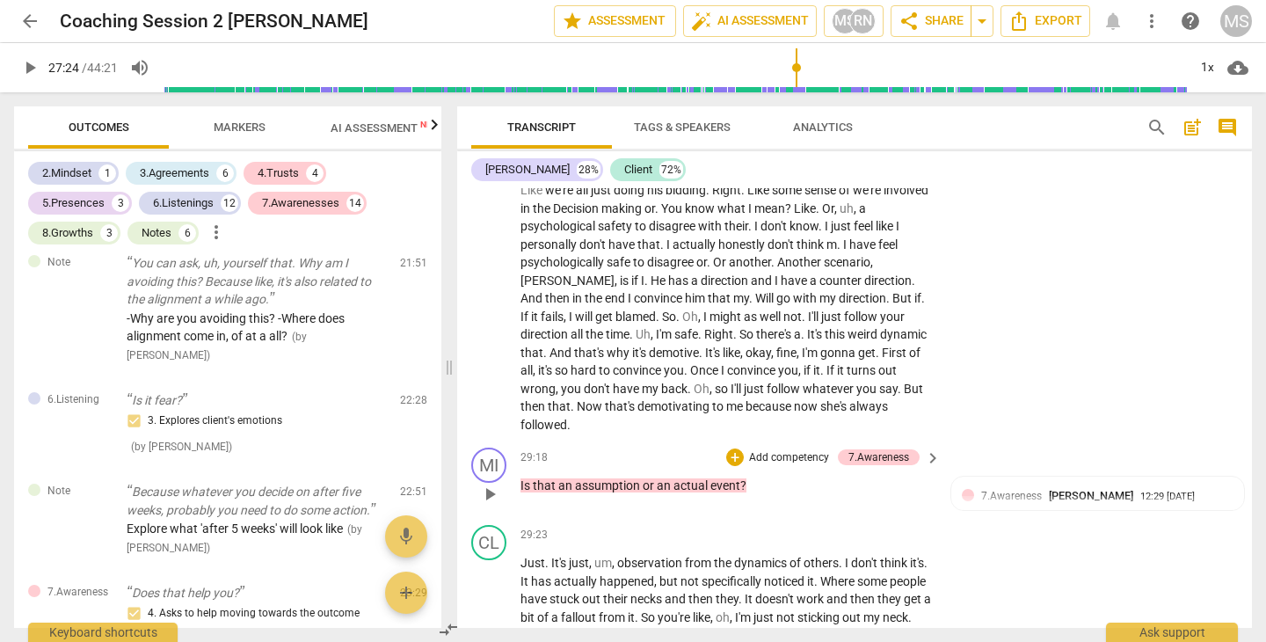
click at [489, 484] on span "play_arrow" at bounding box center [489, 494] width 21 height 21
click at [489, 484] on span "pause" at bounding box center [489, 494] width 21 height 21
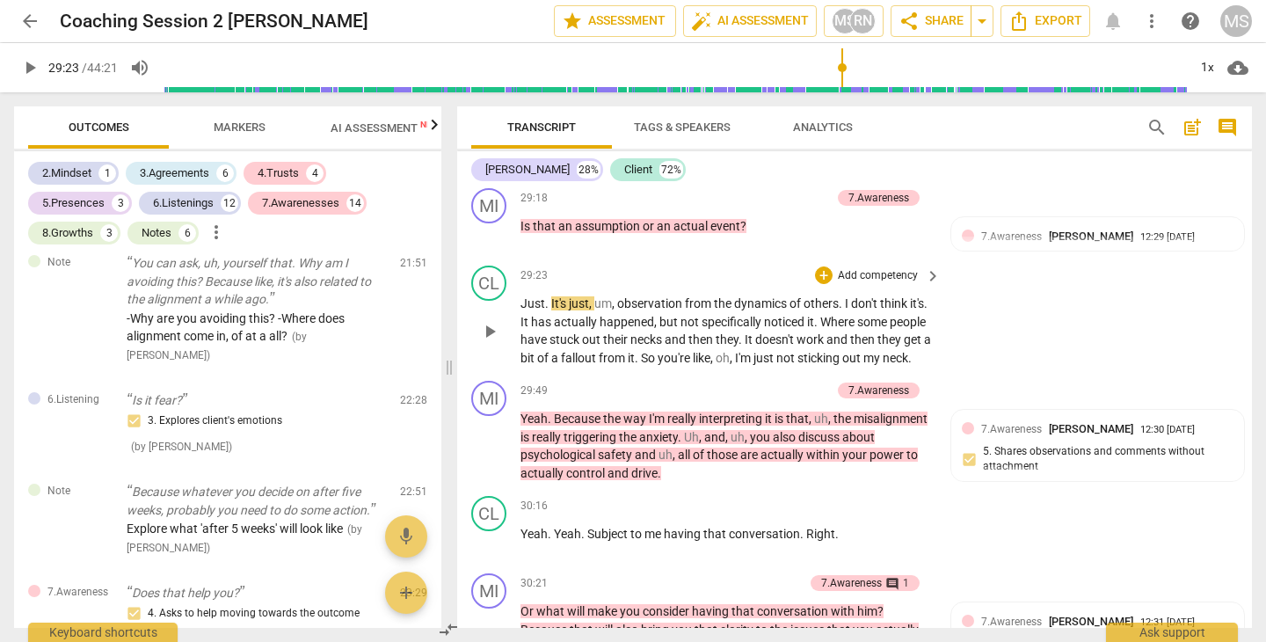
scroll to position [13699, 0]
click at [487, 435] on span "play_arrow" at bounding box center [489, 445] width 21 height 21
click at [486, 531] on span "pause" at bounding box center [489, 541] width 21 height 21
click at [485, 618] on span "play_arrow" at bounding box center [489, 628] width 21 height 21
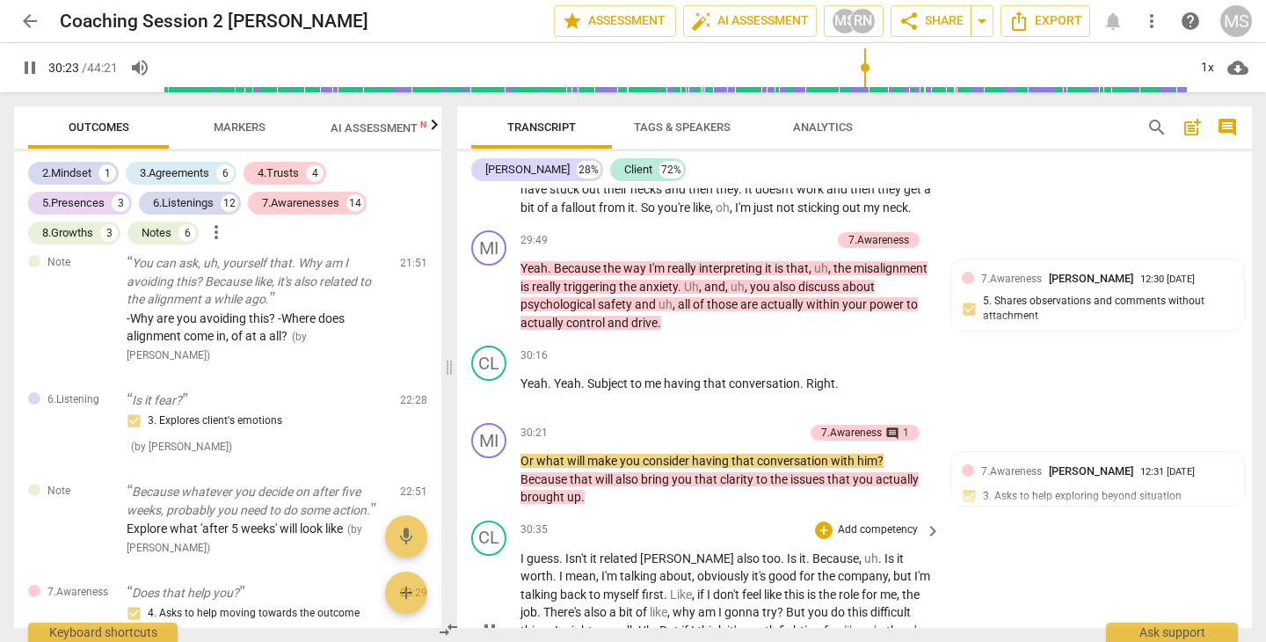
scroll to position [13865, 0]
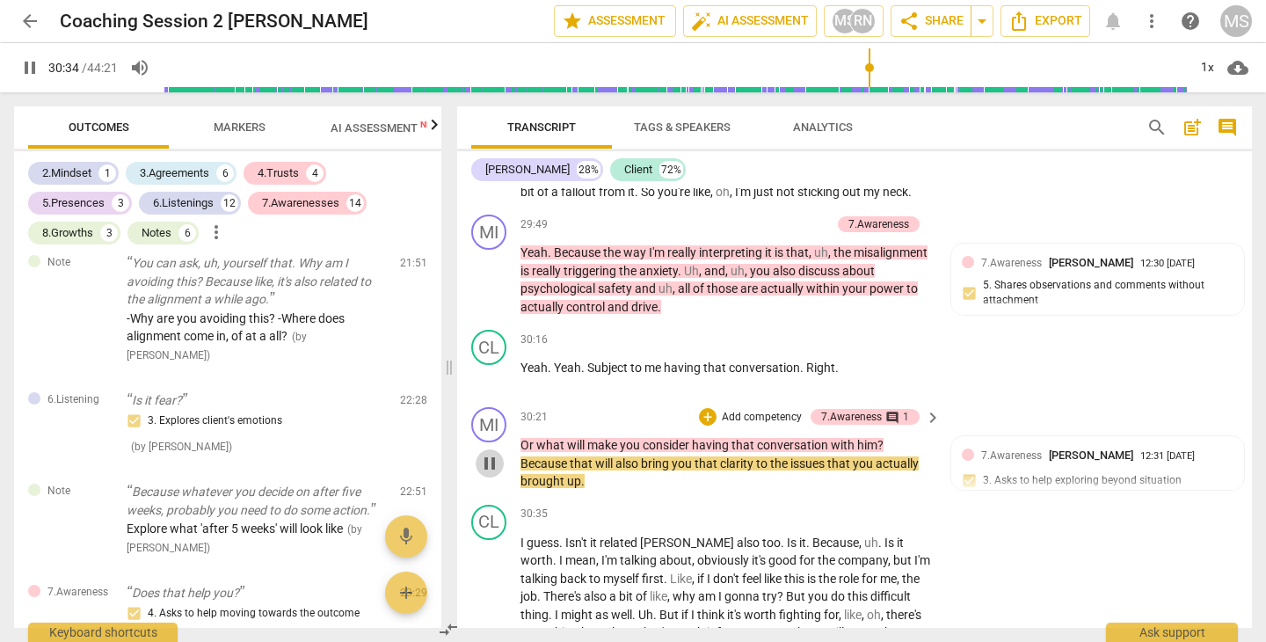
click at [490, 453] on span "pause" at bounding box center [489, 463] width 21 height 21
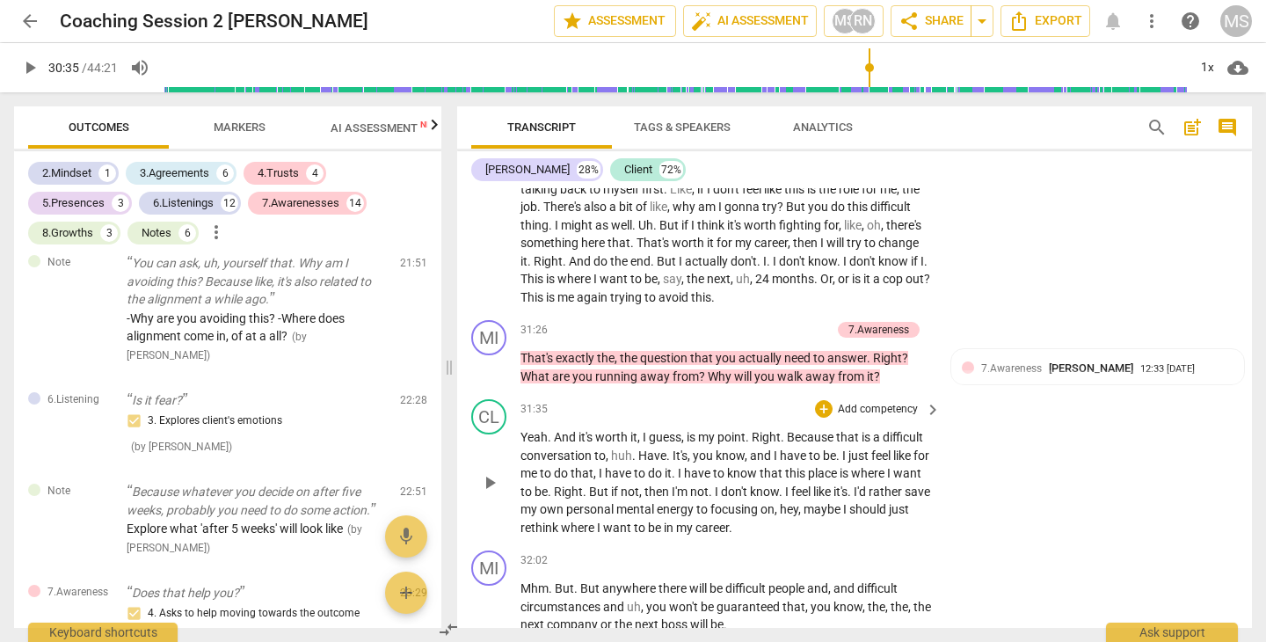
scroll to position [14259, 0]
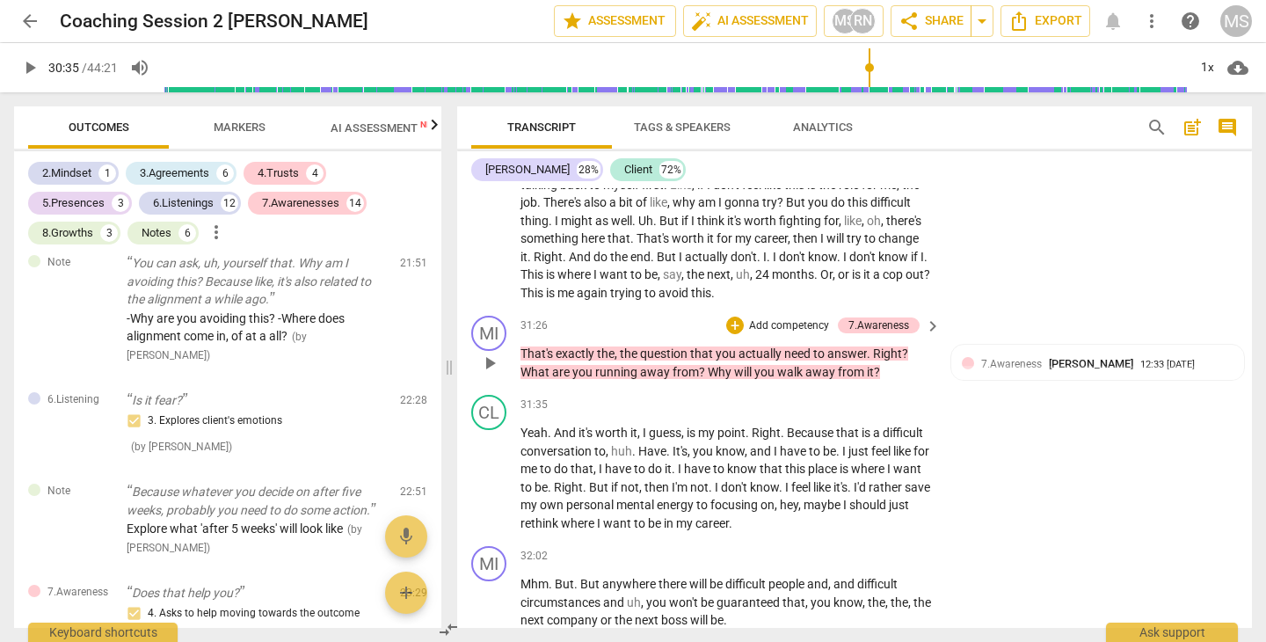
click at [489, 353] on span "play_arrow" at bounding box center [489, 363] width 21 height 21
click at [489, 353] on span "pause" at bounding box center [489, 363] width 21 height 21
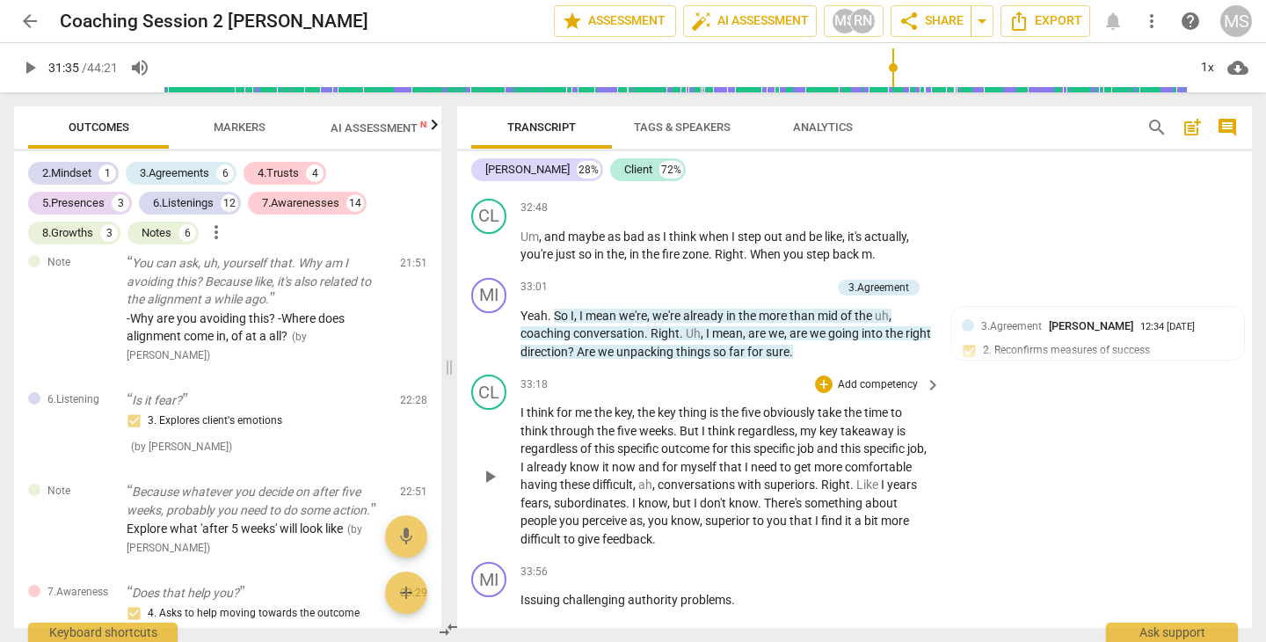
scroll to position [15022, 0]
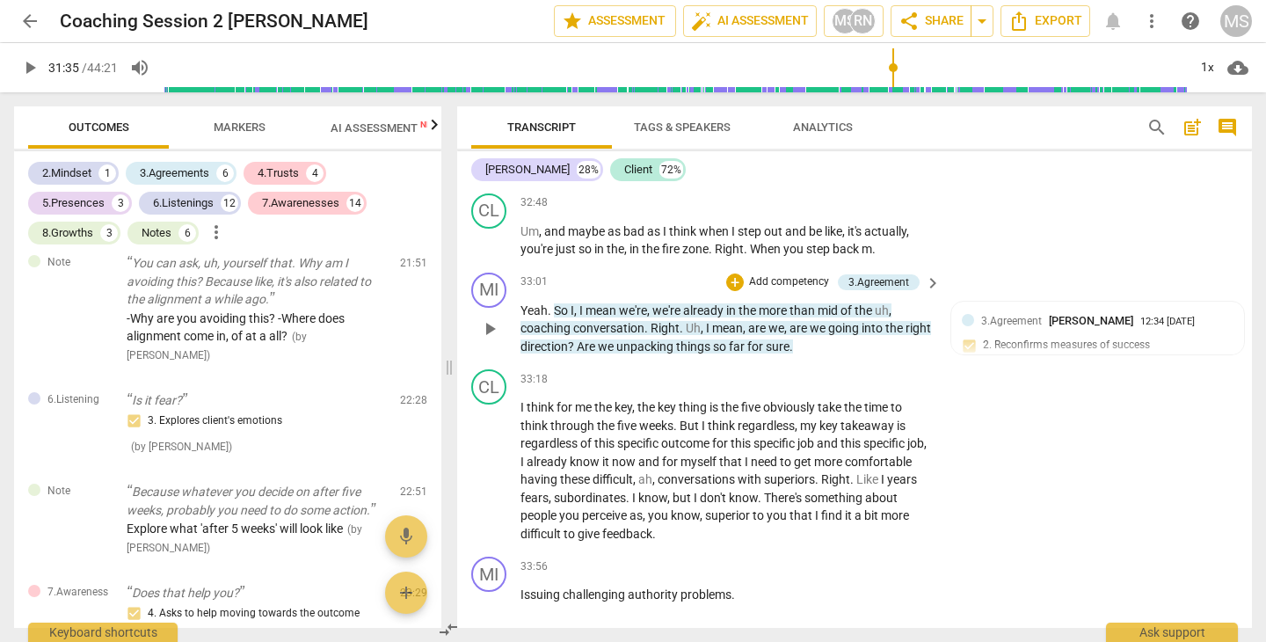
click at [487, 318] on span "play_arrow" at bounding box center [489, 328] width 21 height 21
click at [487, 318] on span "pause" at bounding box center [489, 328] width 21 height 21
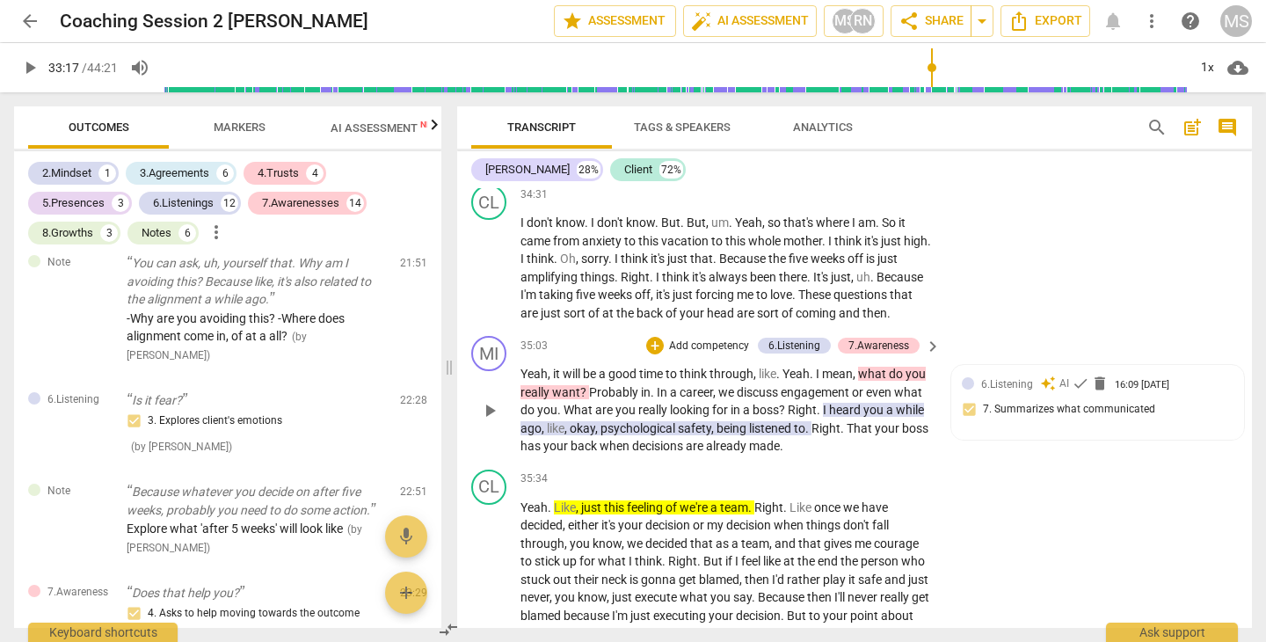
scroll to position [15823, 0]
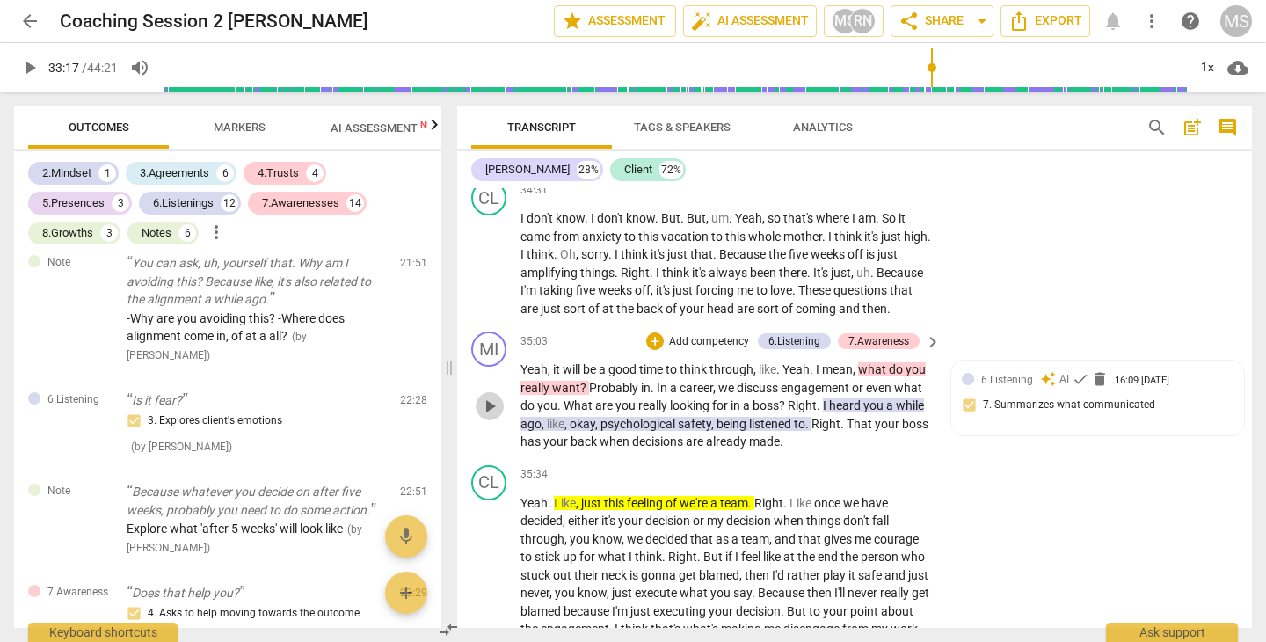
click at [489, 396] on span "play_arrow" at bounding box center [489, 406] width 21 height 21
click at [489, 396] on span "pause" at bounding box center [489, 406] width 21 height 21
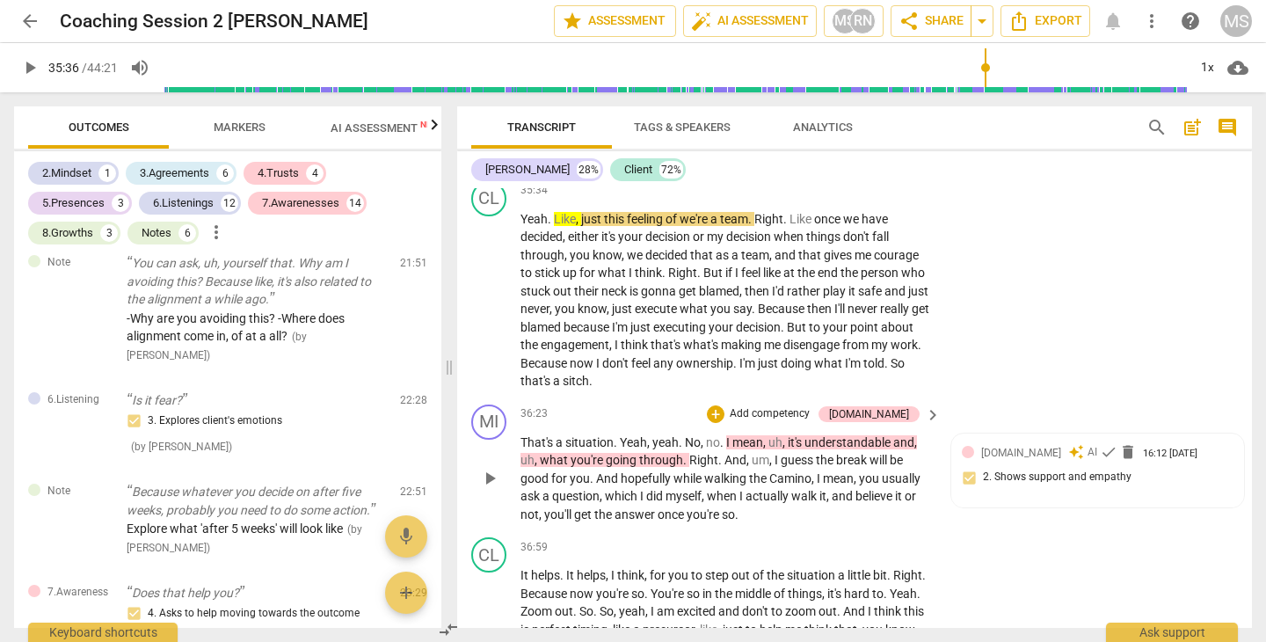
scroll to position [16112, 0]
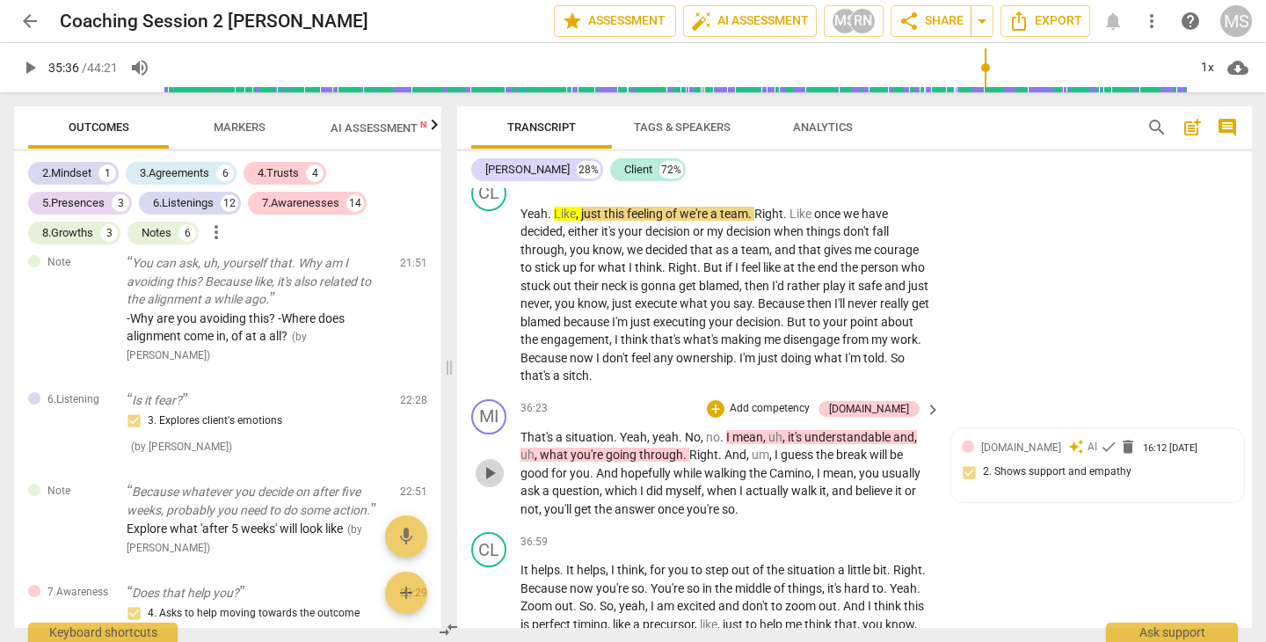
click at [488, 463] on span "play_arrow" at bounding box center [489, 473] width 21 height 21
click at [488, 463] on span "pause" at bounding box center [489, 473] width 21 height 21
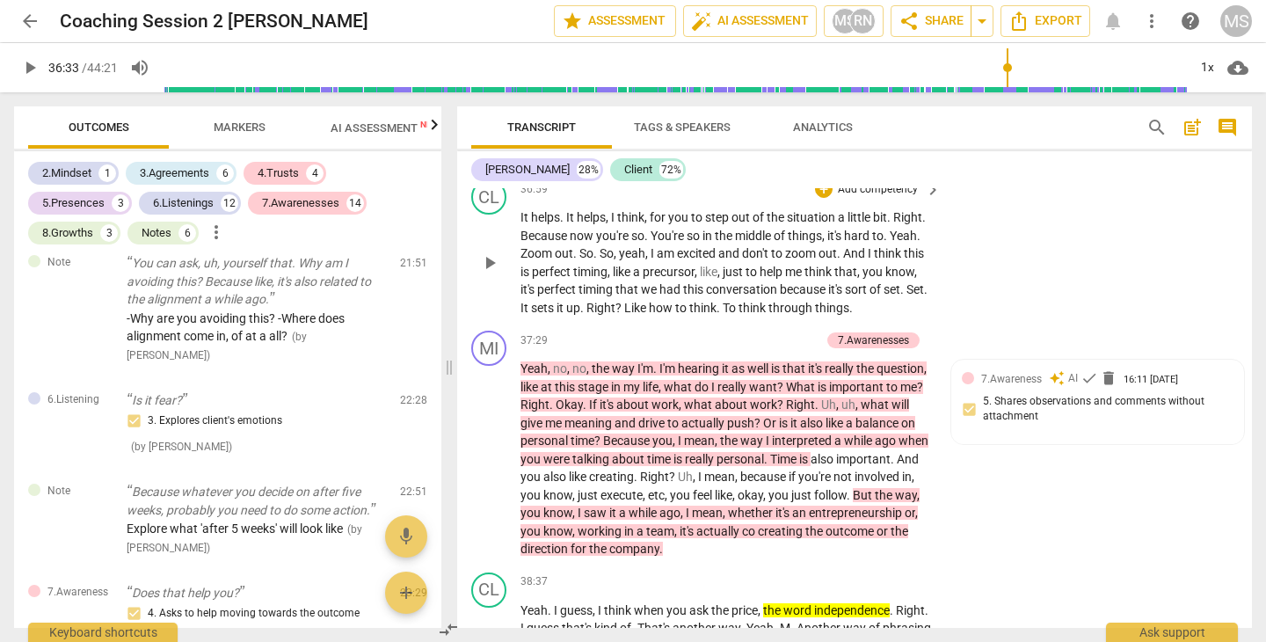
scroll to position [16469, 0]
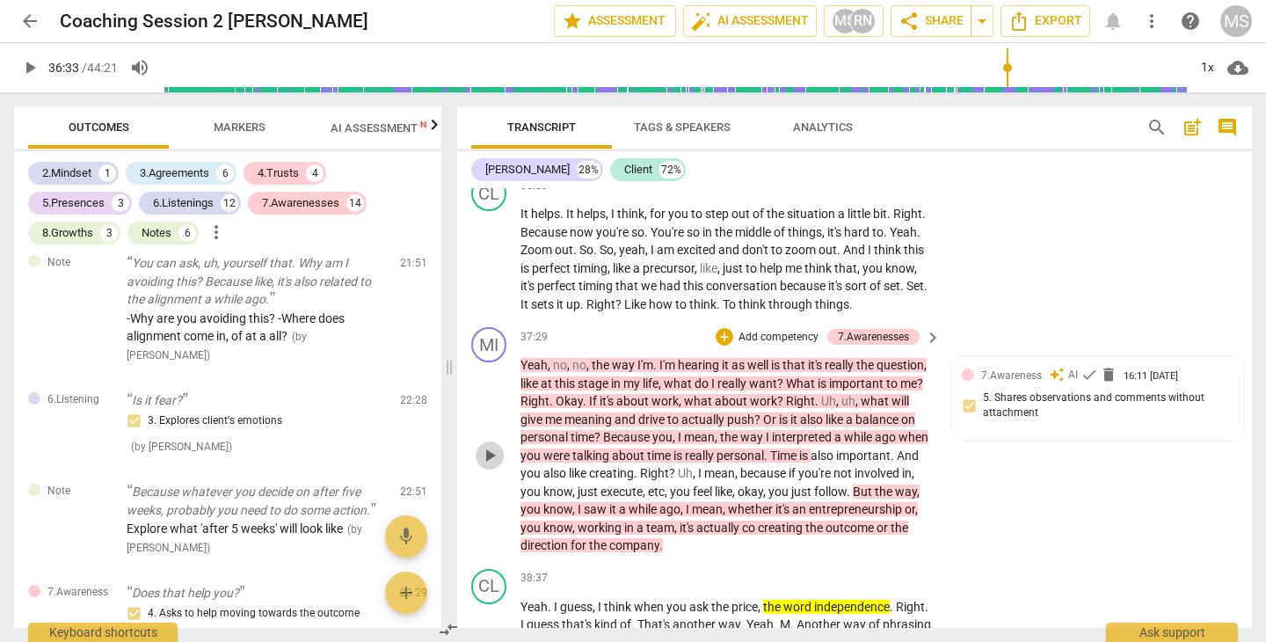
click at [486, 445] on span "play_arrow" at bounding box center [489, 455] width 21 height 21
click at [491, 445] on span "pause" at bounding box center [489, 455] width 21 height 21
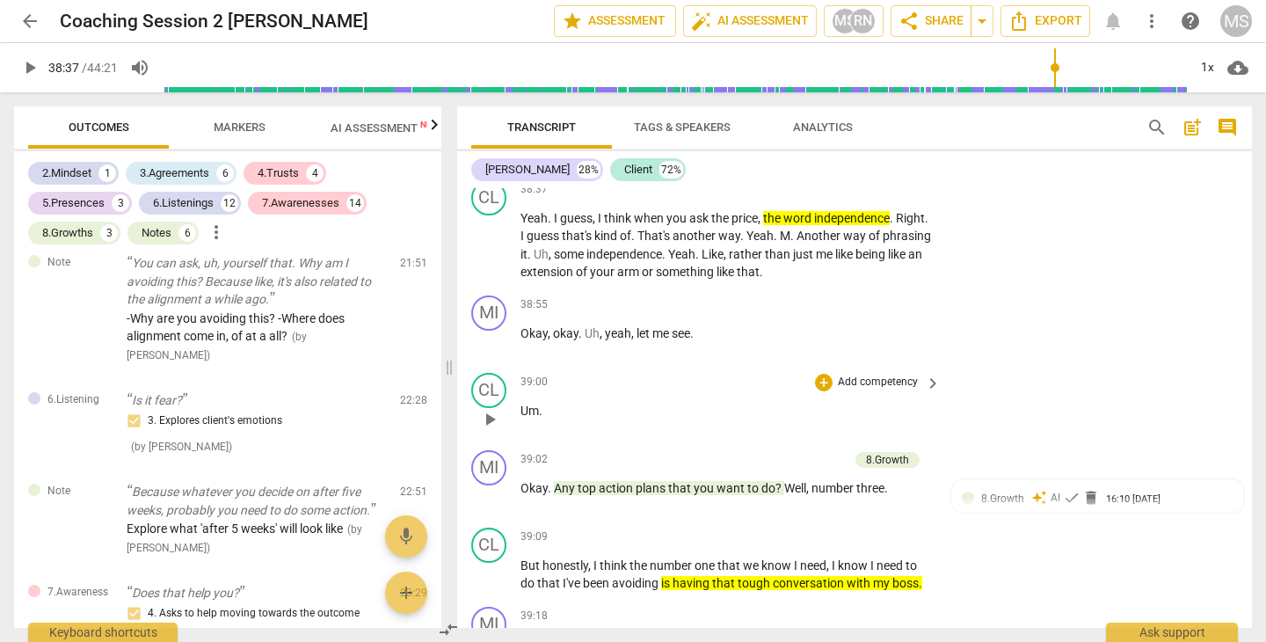
scroll to position [16866, 0]
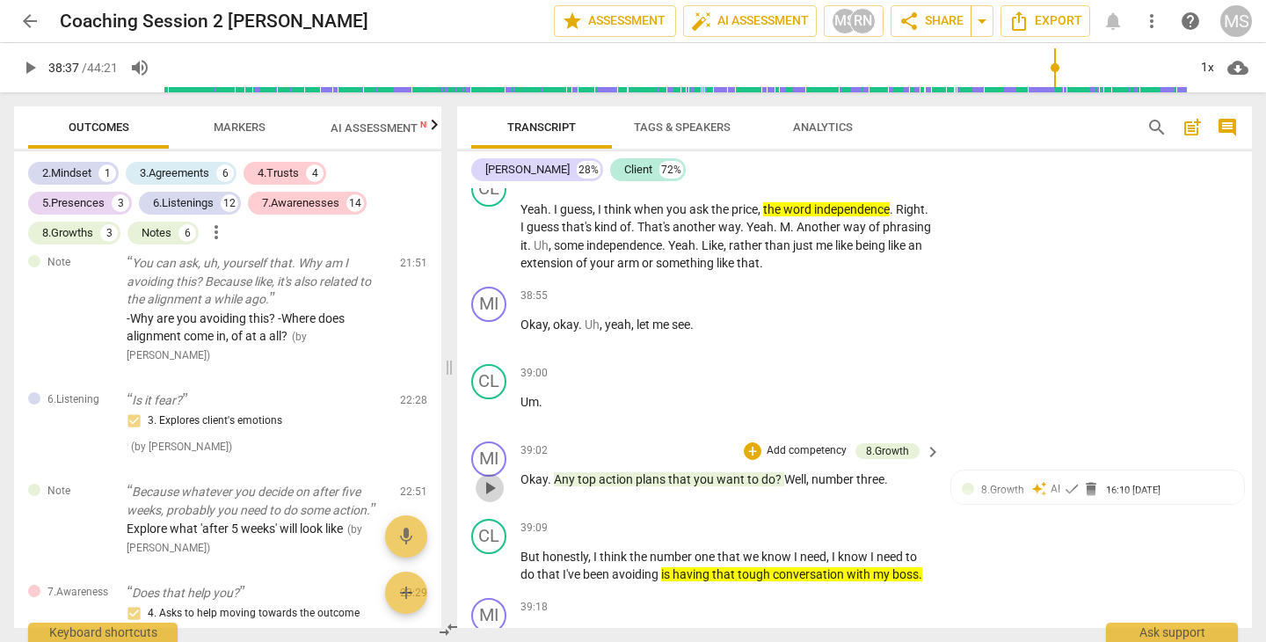
click at [490, 478] on span "play_arrow" at bounding box center [489, 488] width 21 height 21
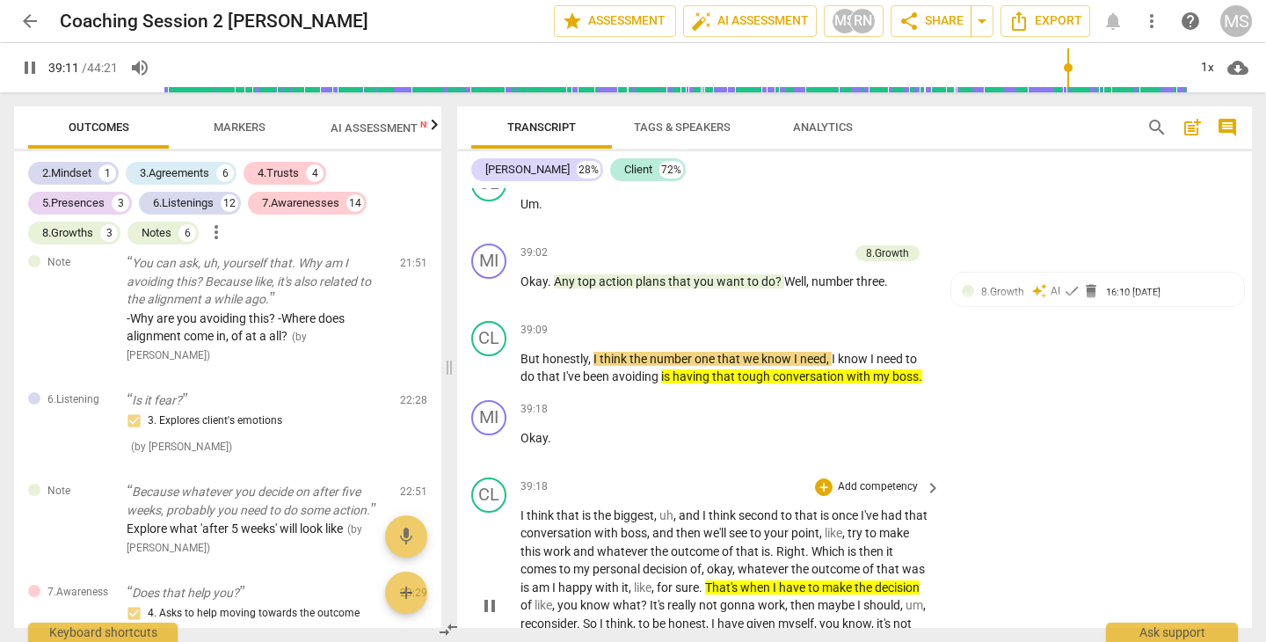
scroll to position [17087, 0]
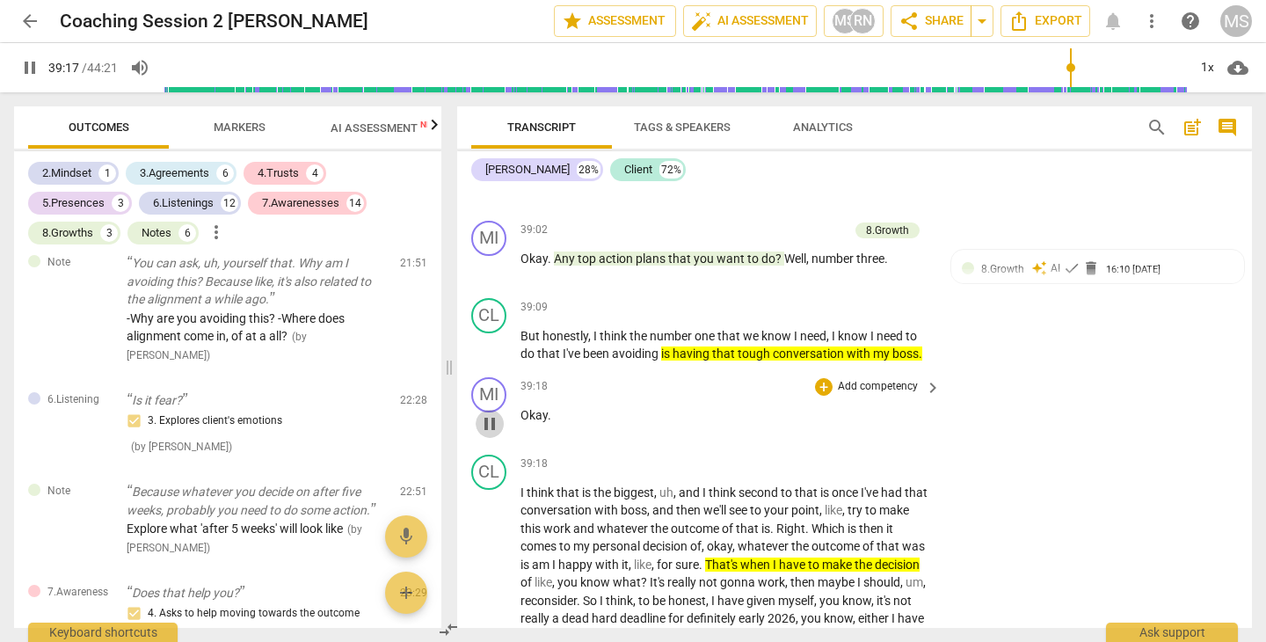
click at [494, 413] on span "pause" at bounding box center [489, 423] width 21 height 21
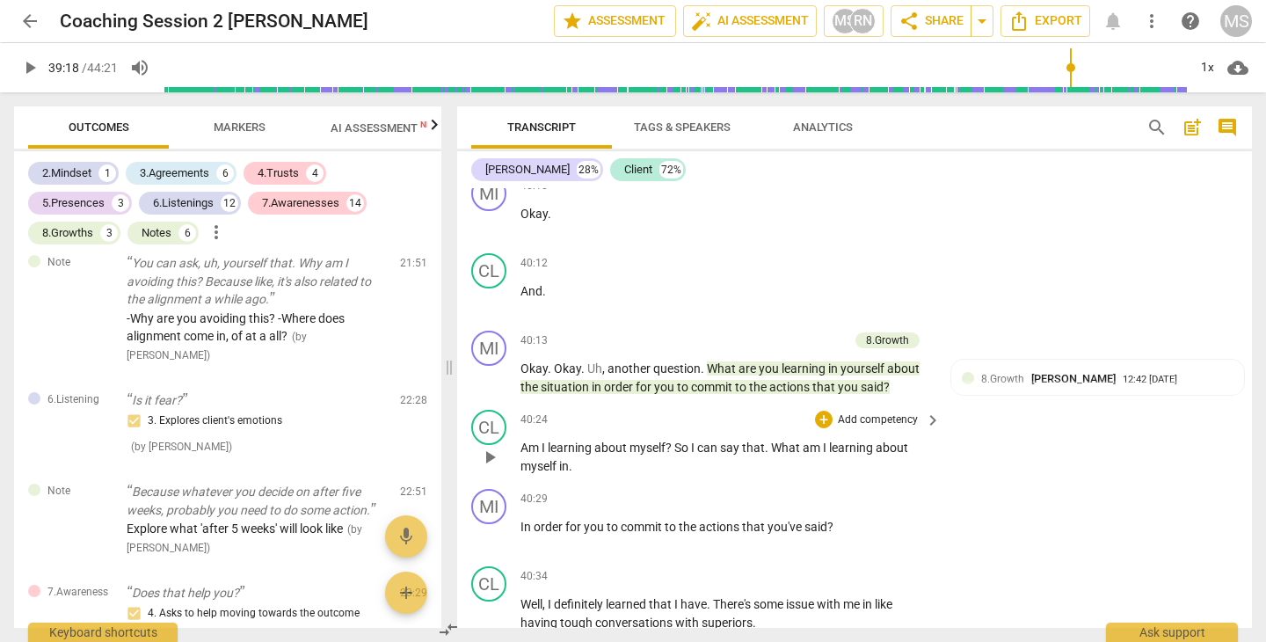
scroll to position [17609, 0]
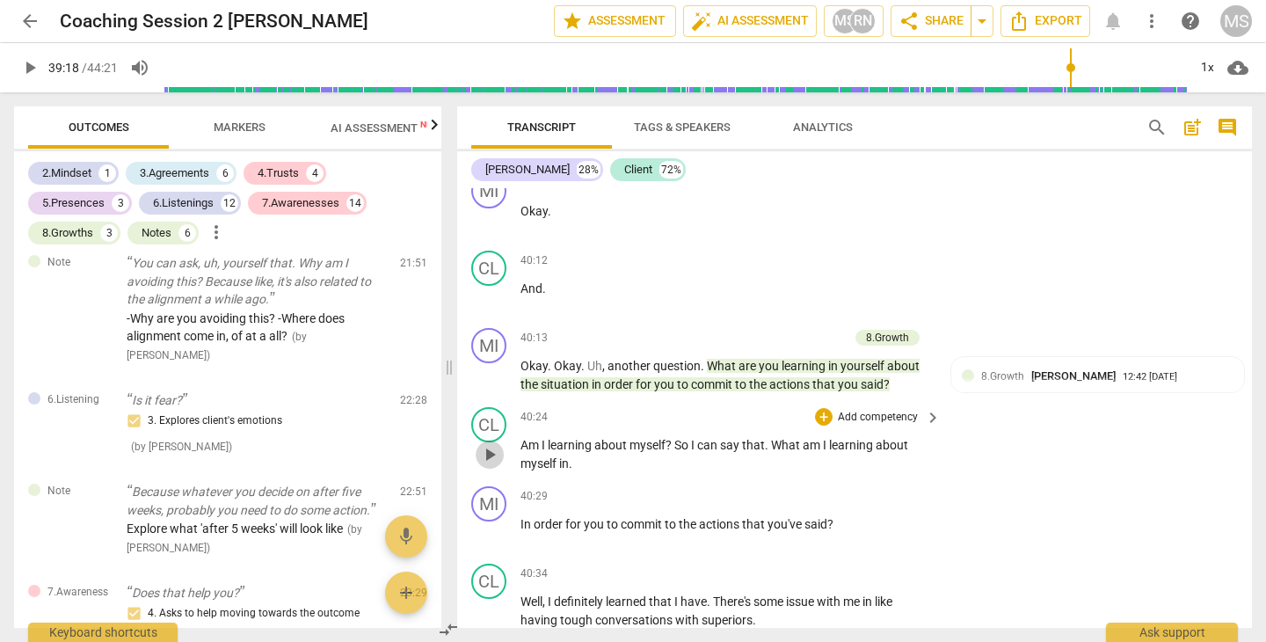
click at [484, 444] on span "play_arrow" at bounding box center [489, 454] width 21 height 21
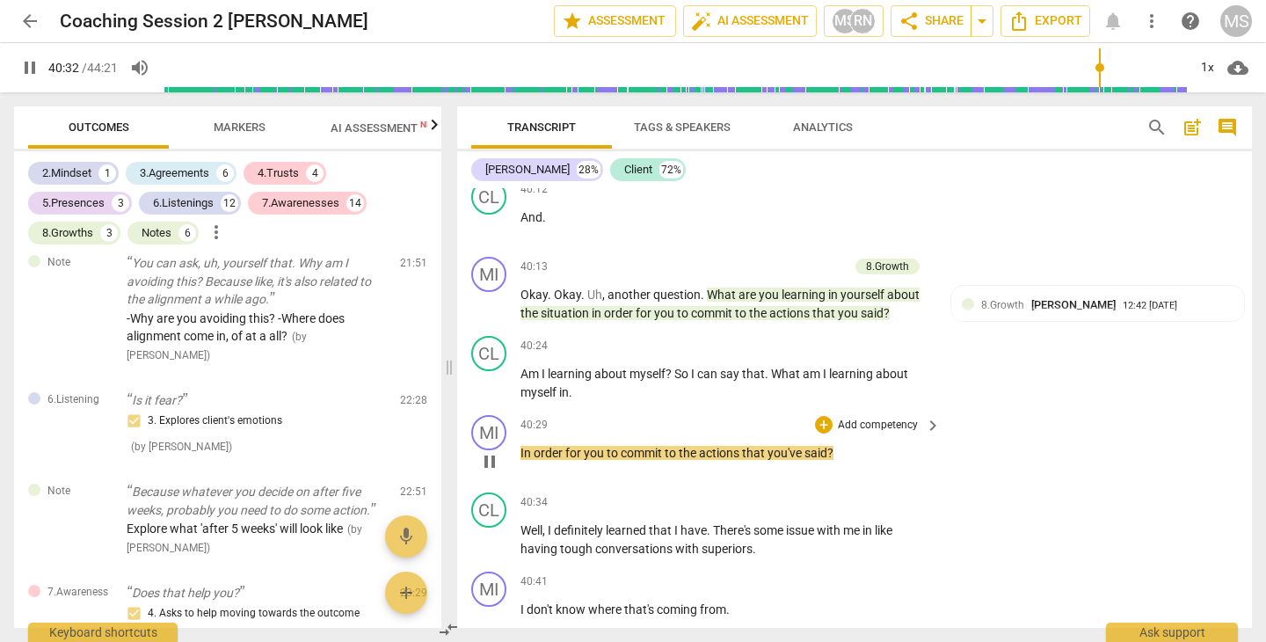
scroll to position [17694, 0]
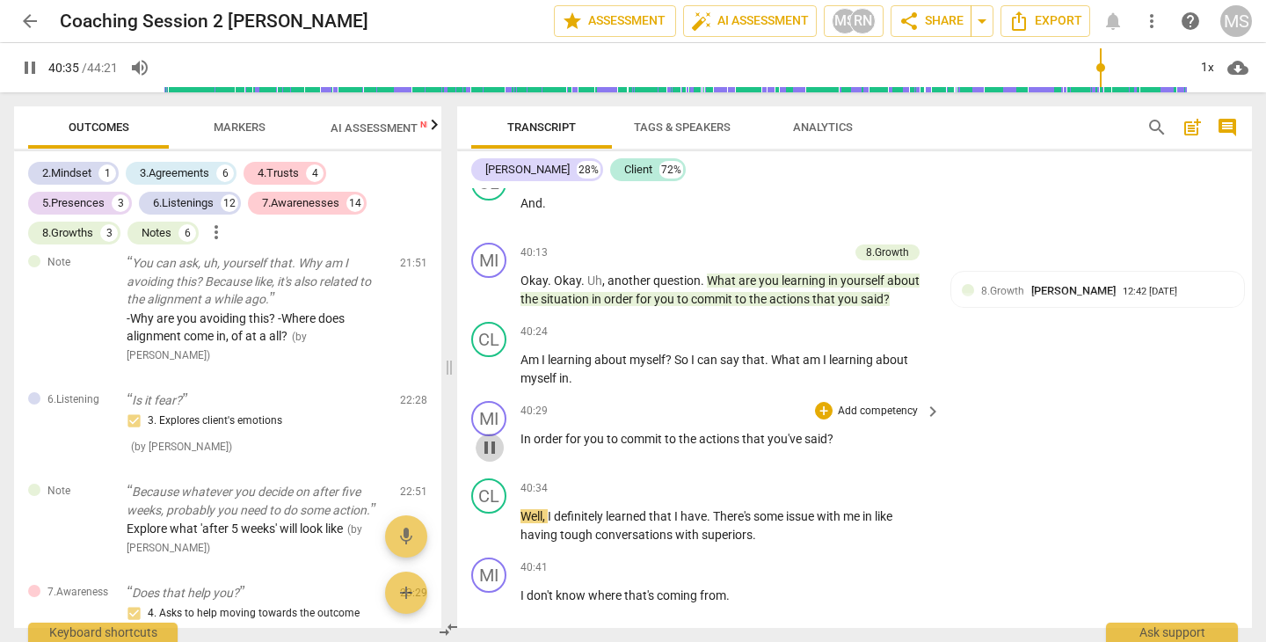
click at [488, 437] on span "pause" at bounding box center [489, 447] width 21 height 21
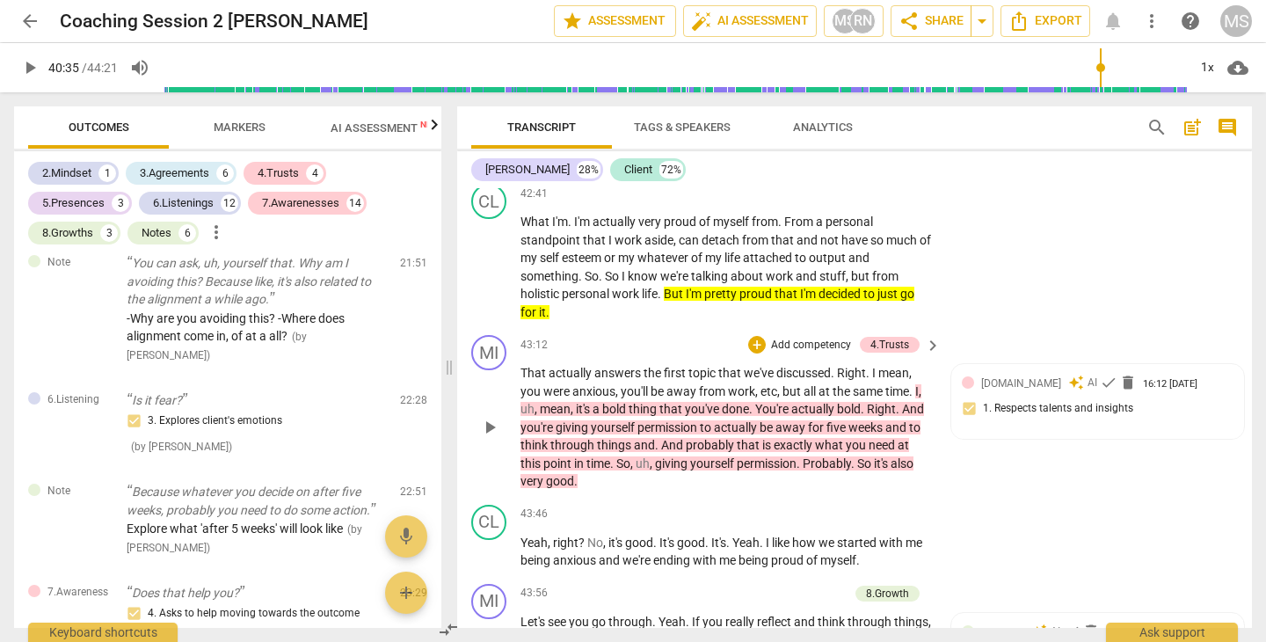
scroll to position [19271, 0]
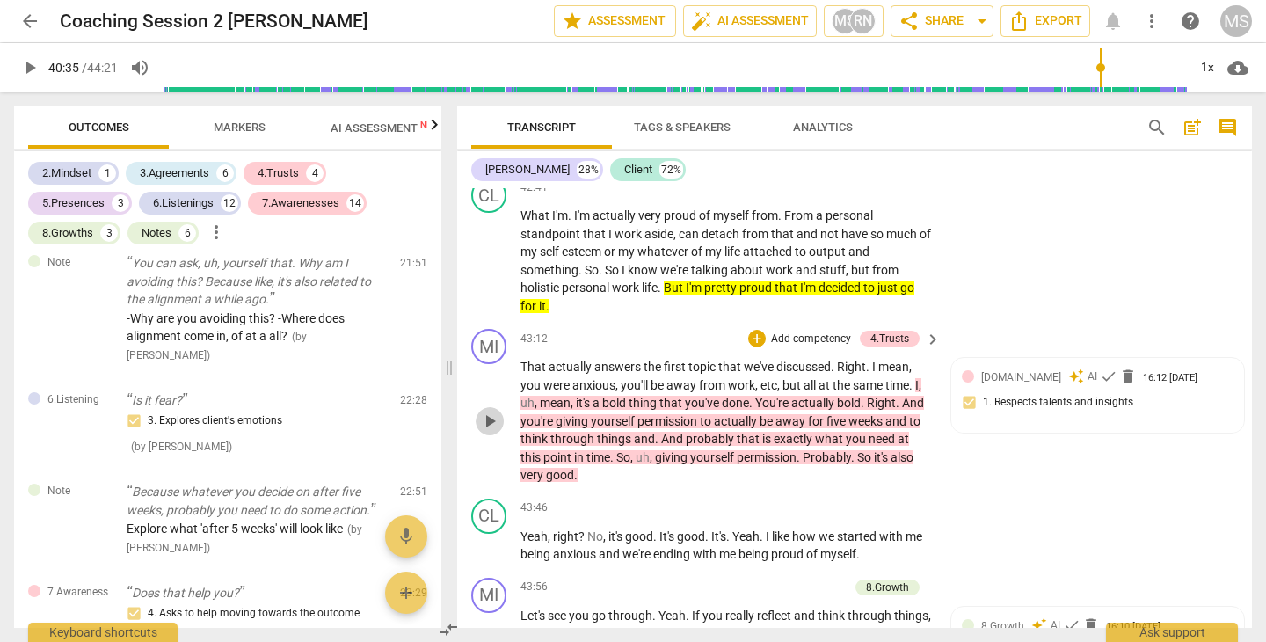
click at [491, 411] on span "play_arrow" at bounding box center [489, 421] width 21 height 21
click at [491, 411] on span "pause" at bounding box center [489, 421] width 21 height 21
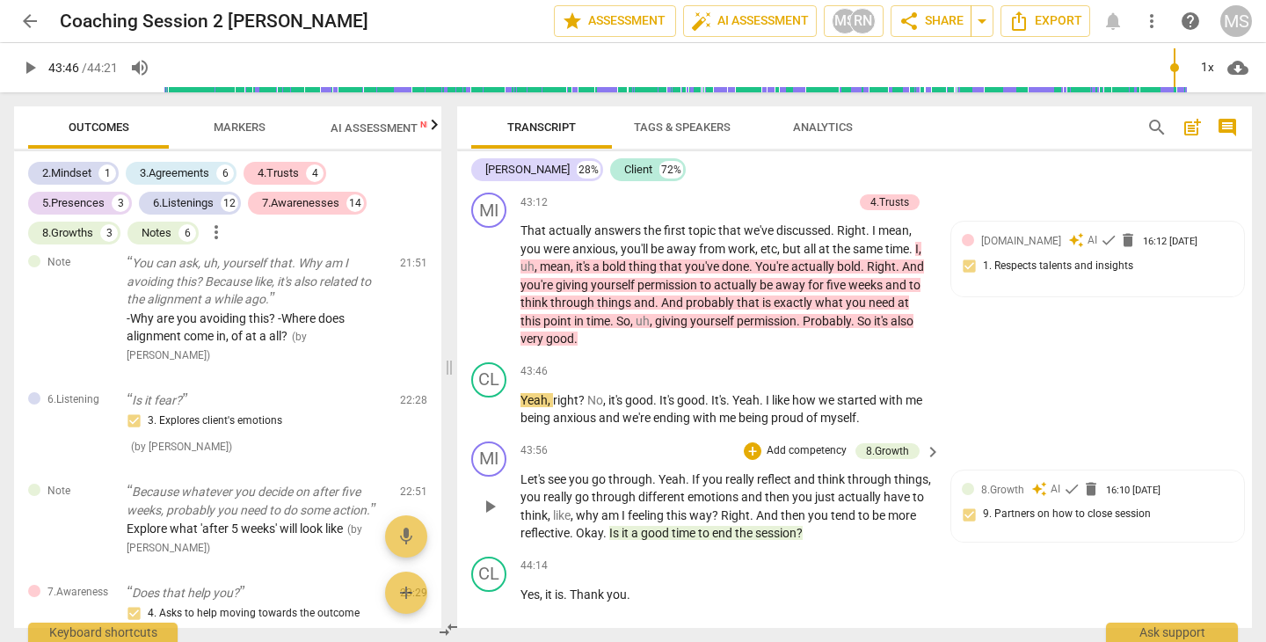
scroll to position [19409, 0]
click at [485, 494] on span "play_arrow" at bounding box center [489, 504] width 21 height 21
click at [493, 494] on span "pause" at bounding box center [489, 504] width 21 height 21
type input "2661"
